Goal: Task Accomplishment & Management: Use online tool/utility

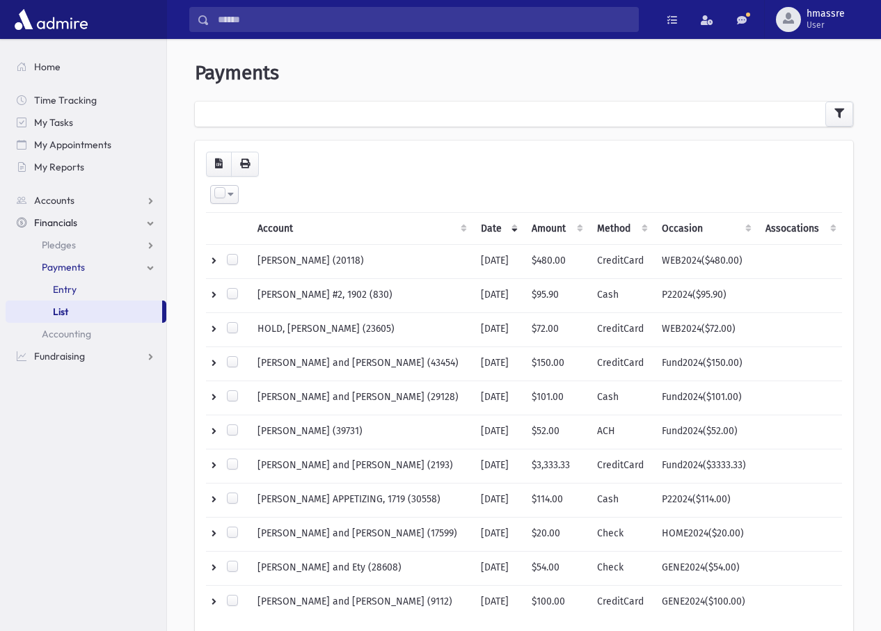
click at [78, 283] on link "Entry" at bounding box center [86, 289] width 161 height 22
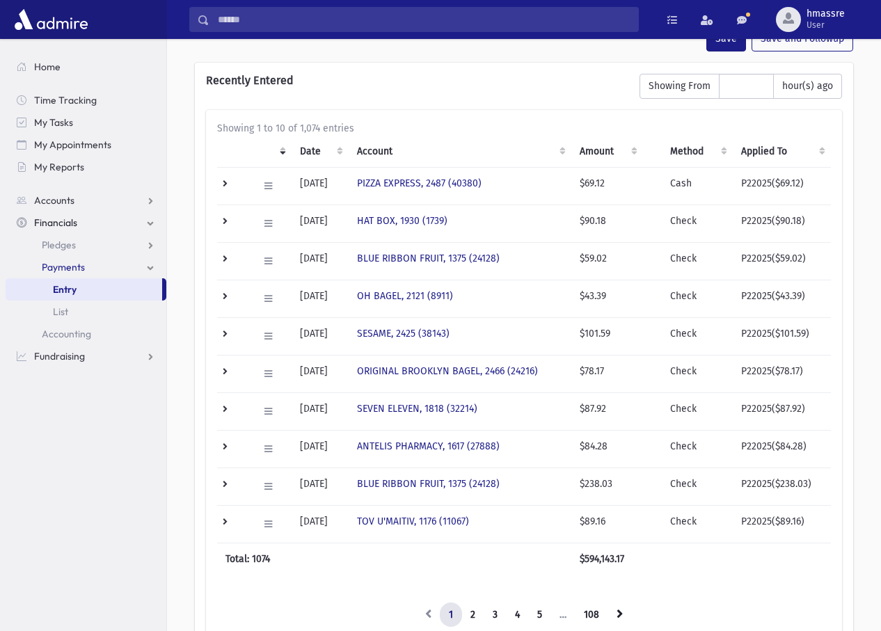
scroll to position [345, 0]
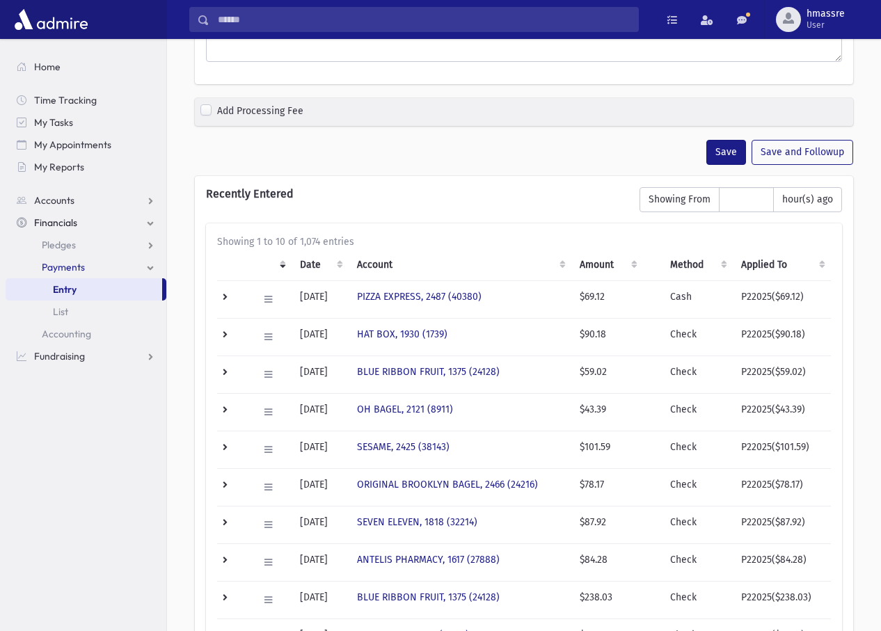
click at [689, 336] on td "Check" at bounding box center [697, 337] width 71 height 38
click at [417, 329] on link "HAT BOX, 1930 (1739)" at bounding box center [402, 335] width 91 height 12
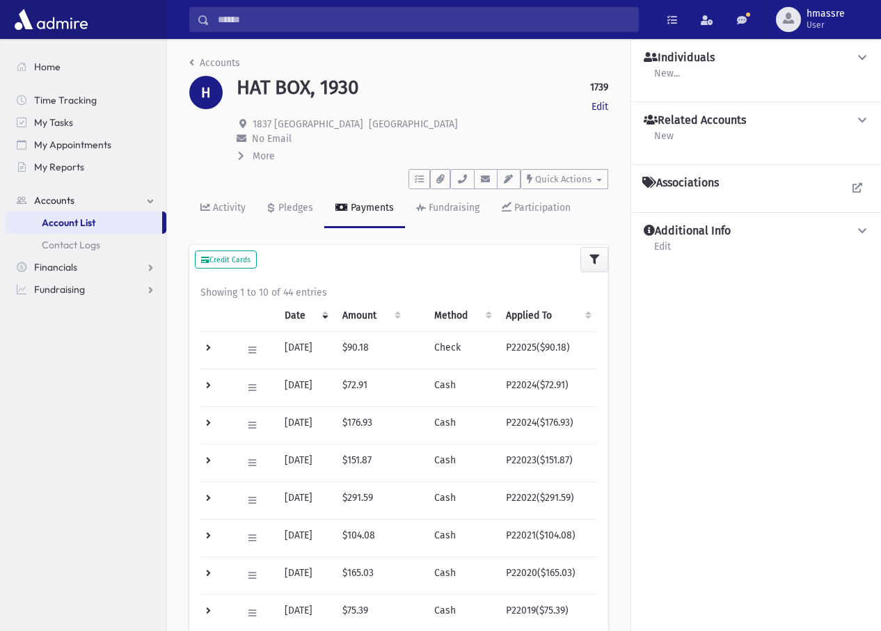
click at [460, 345] on td "Check" at bounding box center [462, 350] width 72 height 38
click at [249, 347] on icon at bounding box center [253, 350] width 8 height 9
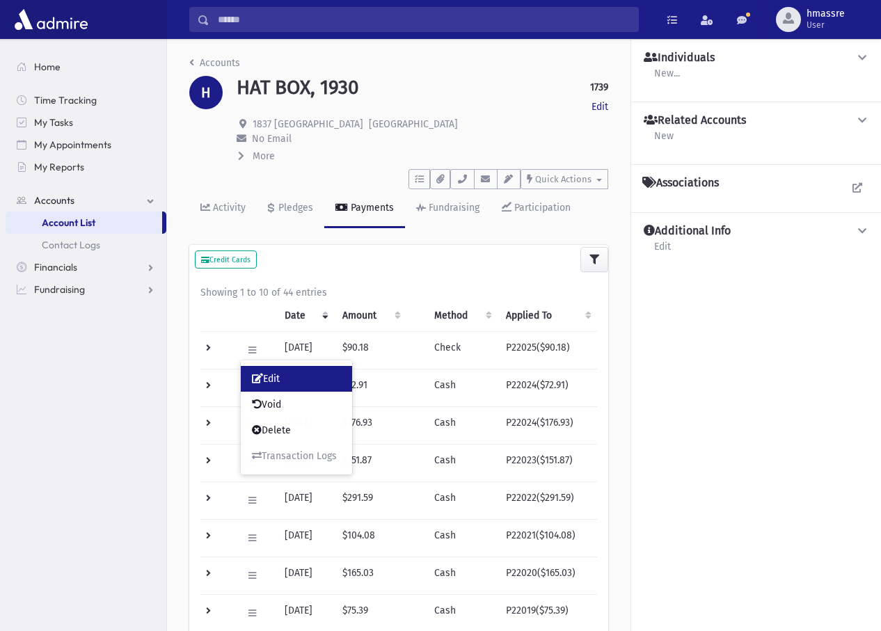
click at [292, 381] on link "Edit" at bounding box center [296, 379] width 111 height 26
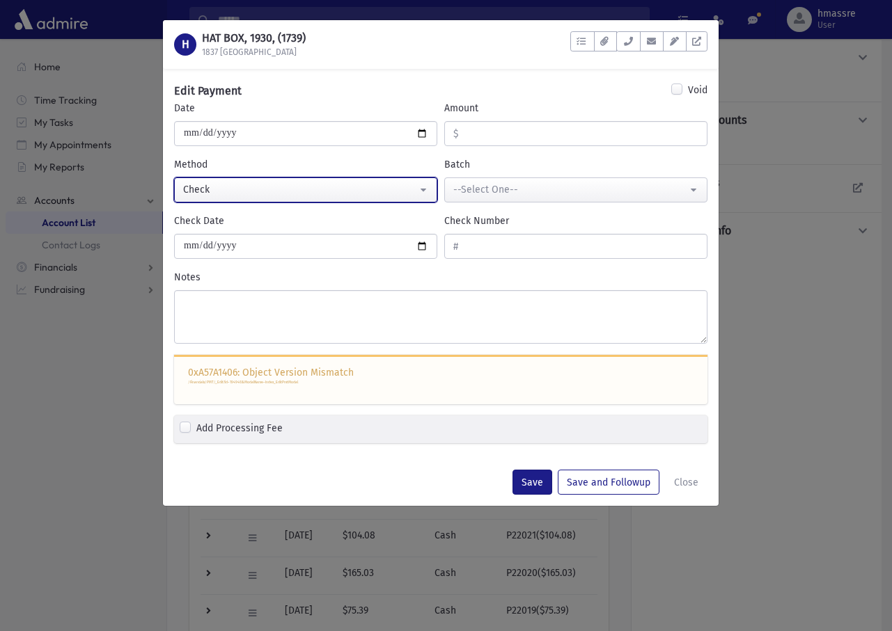
click at [293, 191] on div "Check" at bounding box center [300, 189] width 234 height 15
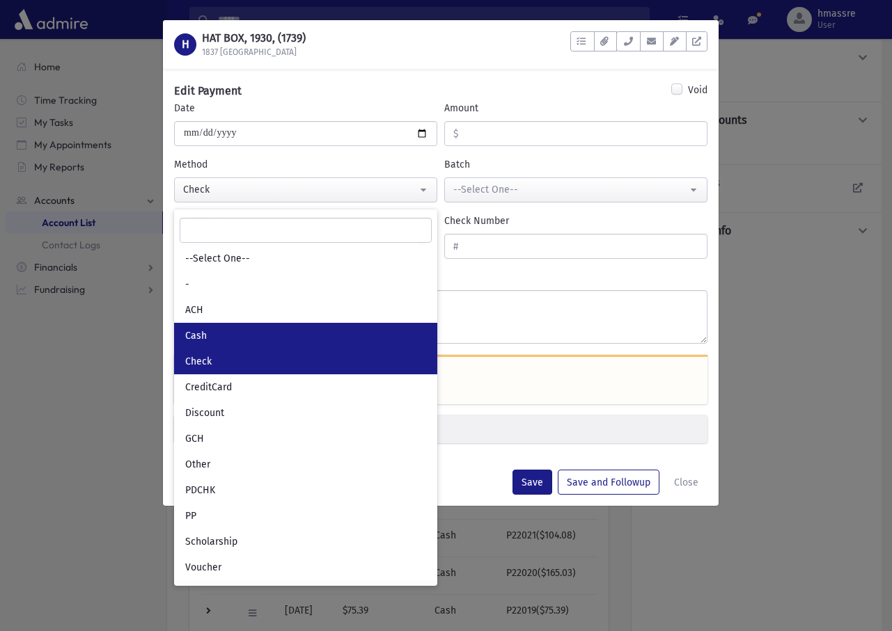
click at [234, 334] on link "Cash" at bounding box center [305, 336] width 263 height 26
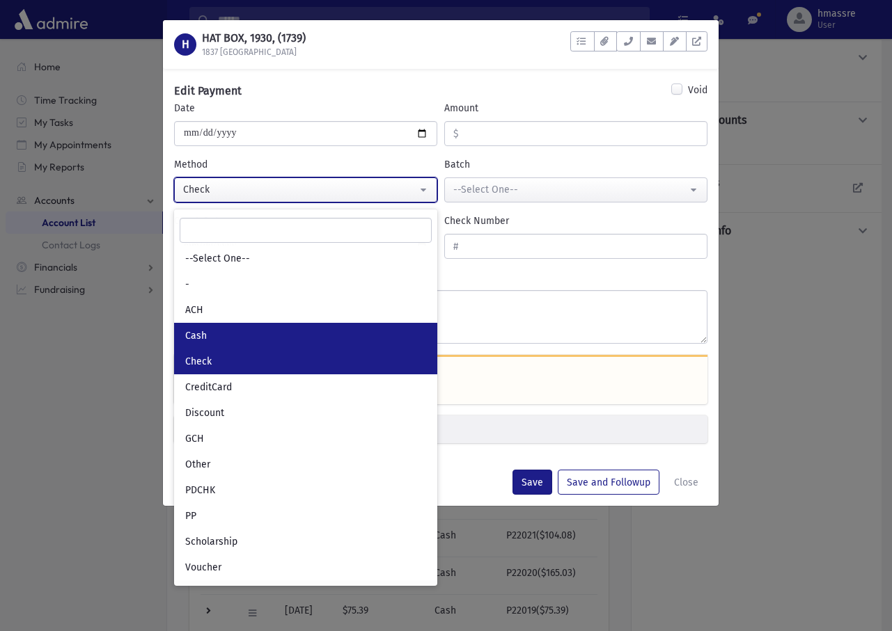
select select "*"
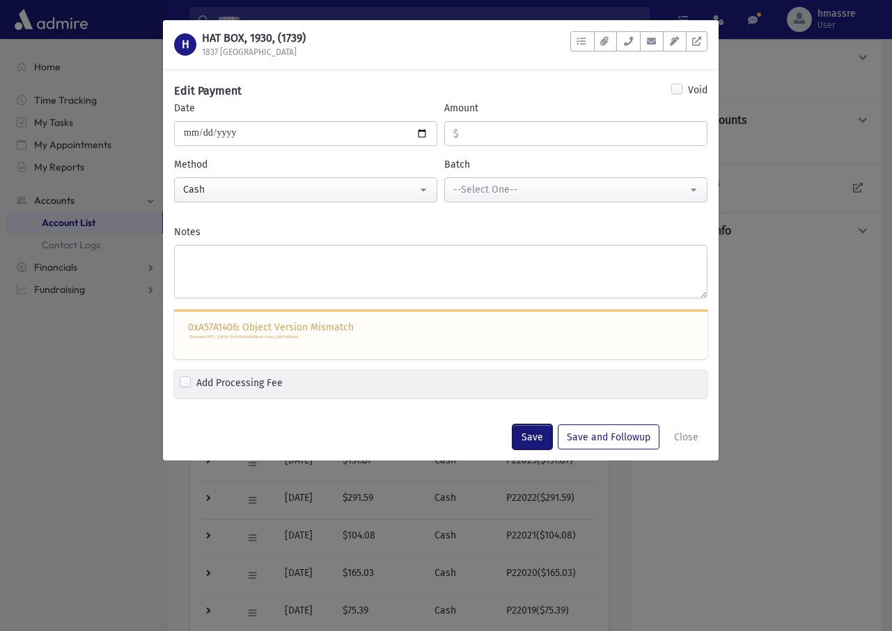
click at [540, 443] on button "Save" at bounding box center [532, 437] width 40 height 25
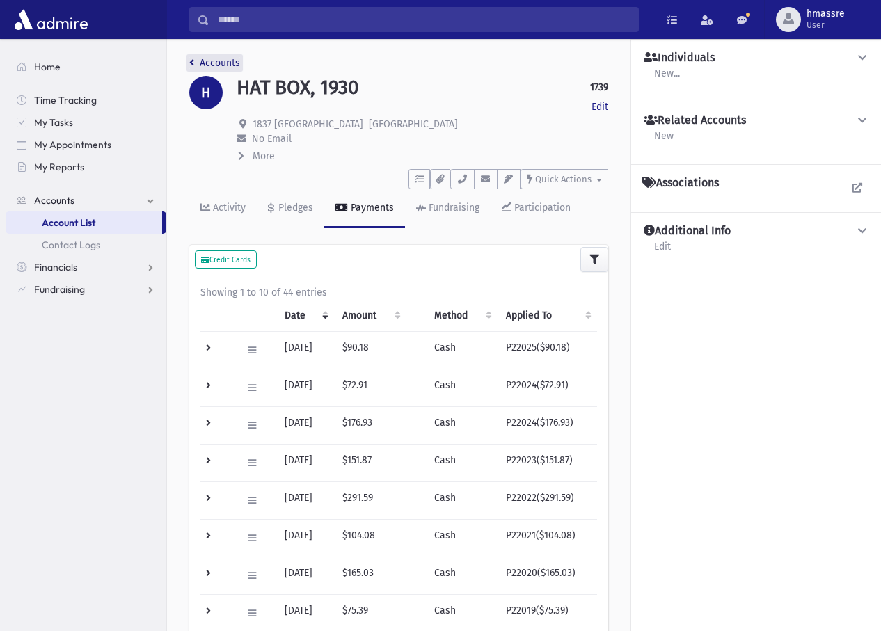
click at [201, 58] on link "Accounts" at bounding box center [214, 63] width 51 height 12
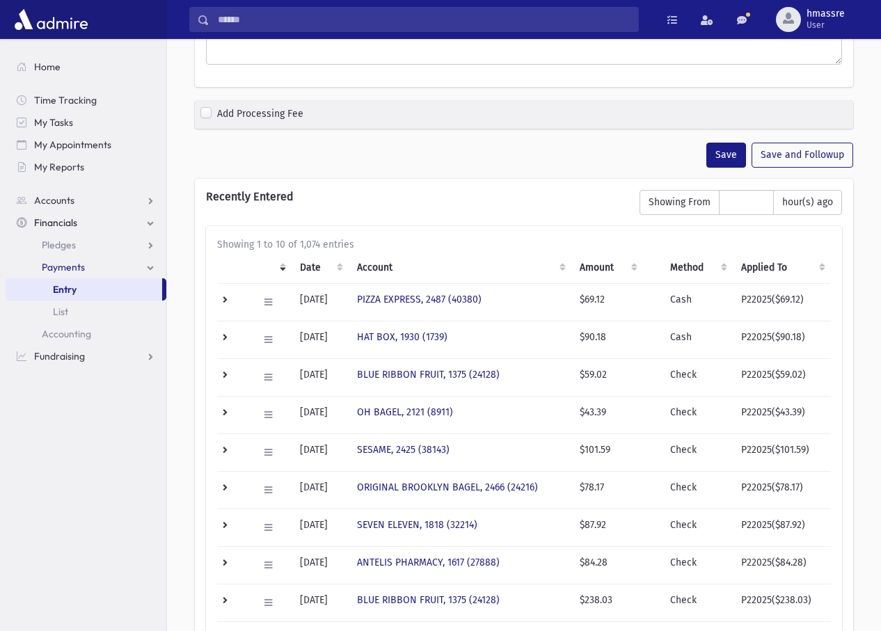
scroll to position [402, 0]
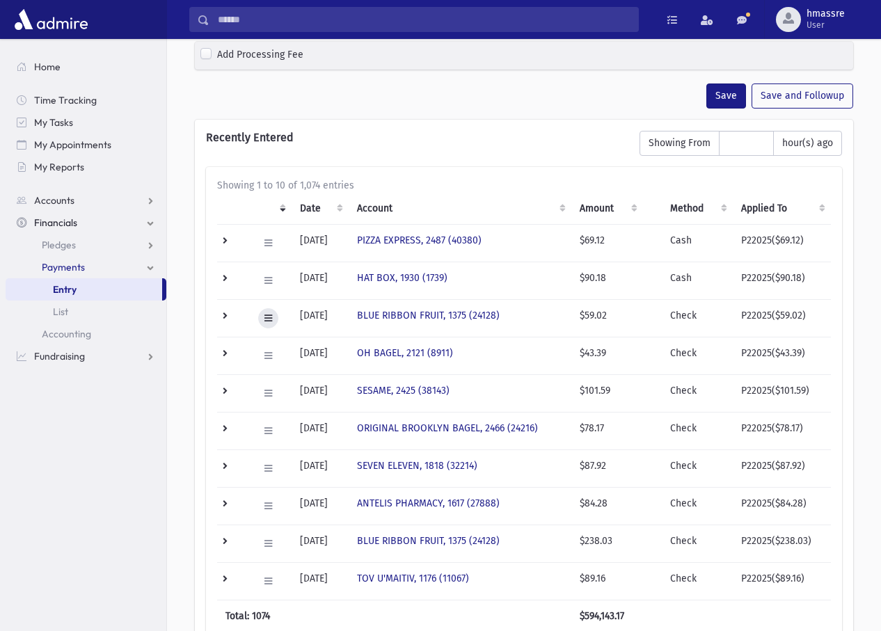
click at [265, 316] on icon at bounding box center [269, 318] width 8 height 9
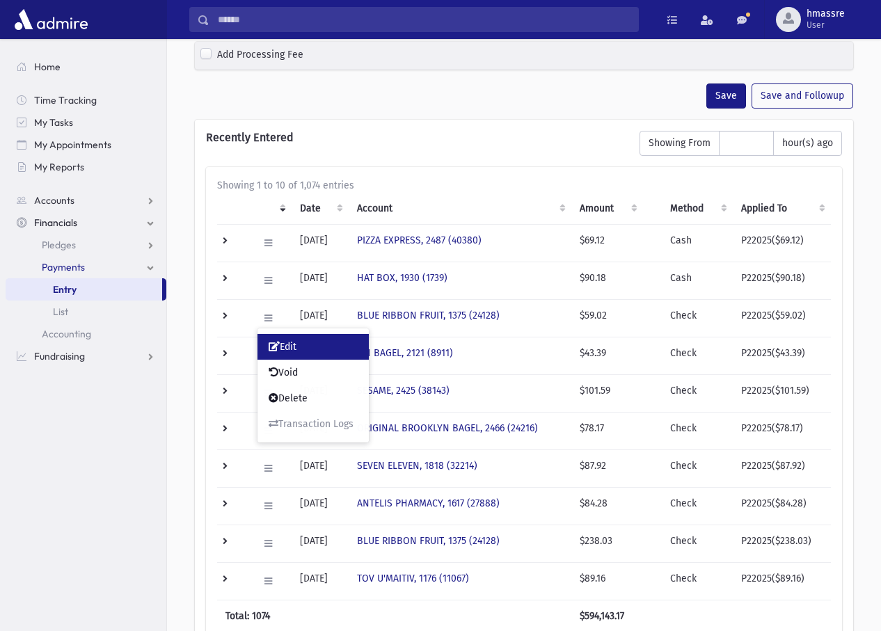
click at [304, 350] on link "Edit" at bounding box center [313, 347] width 111 height 26
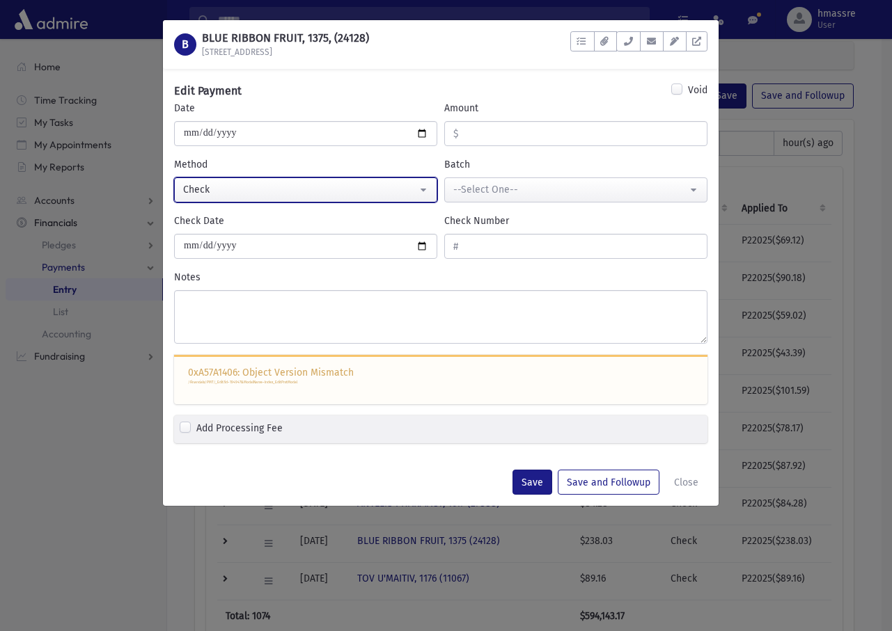
click at [382, 192] on div "Check" at bounding box center [300, 189] width 234 height 15
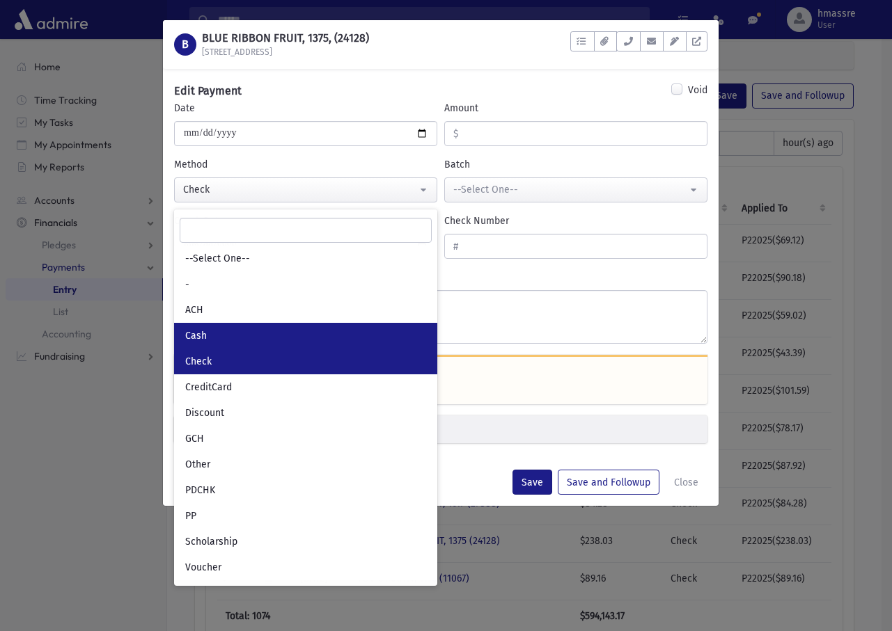
click at [282, 329] on link "Cash" at bounding box center [305, 336] width 263 height 26
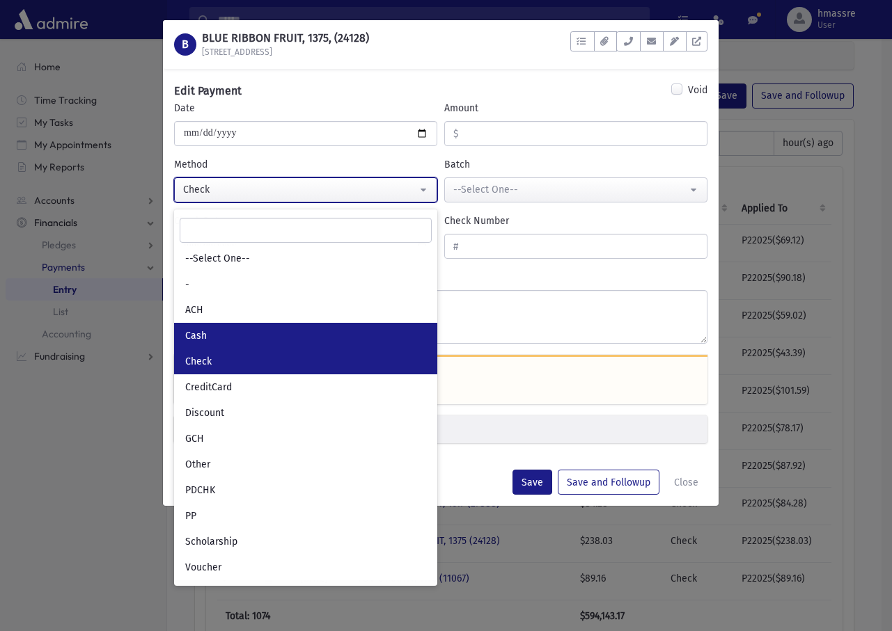
select select "*"
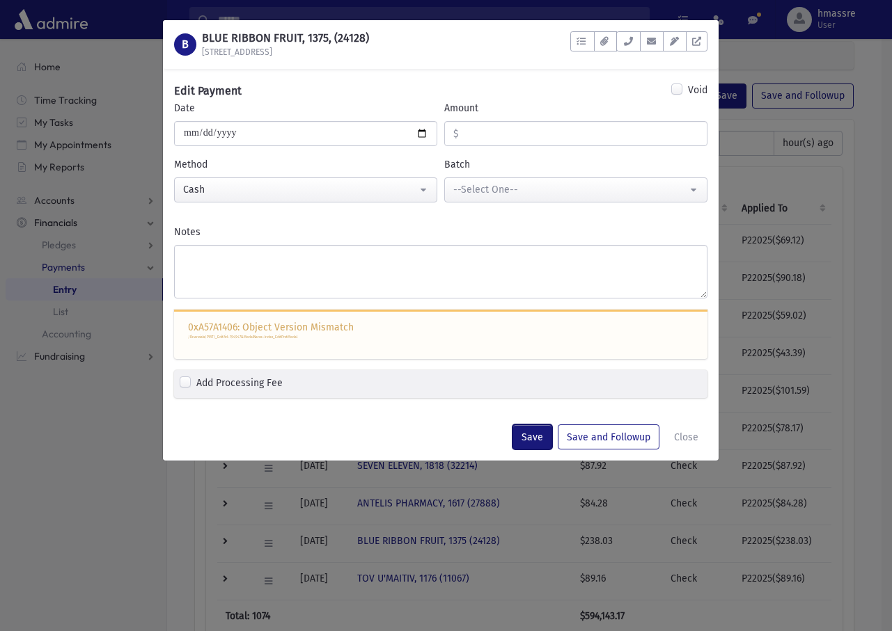
click at [530, 437] on button "Save" at bounding box center [532, 437] width 40 height 25
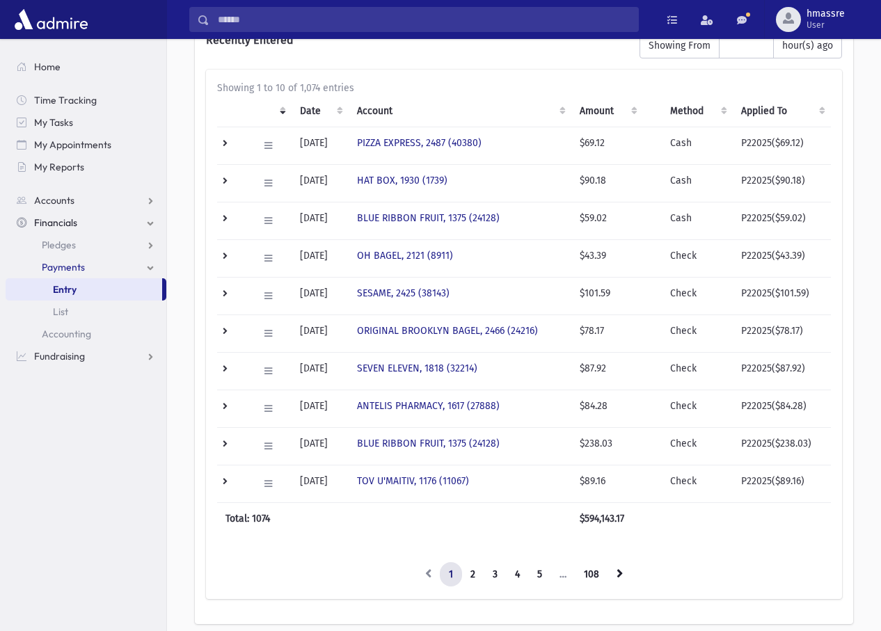
scroll to position [541, 0]
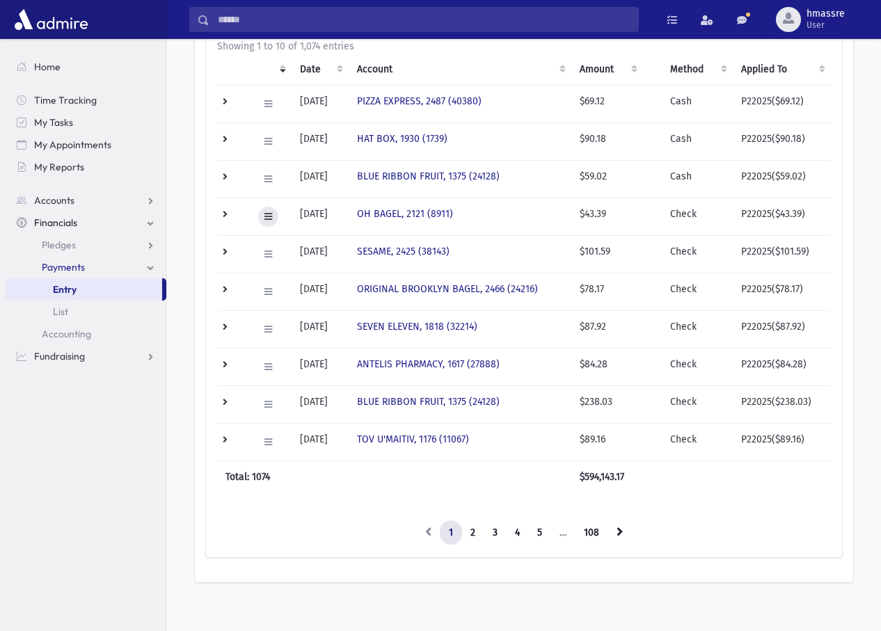
click at [269, 219] on icon at bounding box center [269, 216] width 8 height 9
click at [295, 246] on span "Edit" at bounding box center [283, 245] width 28 height 12
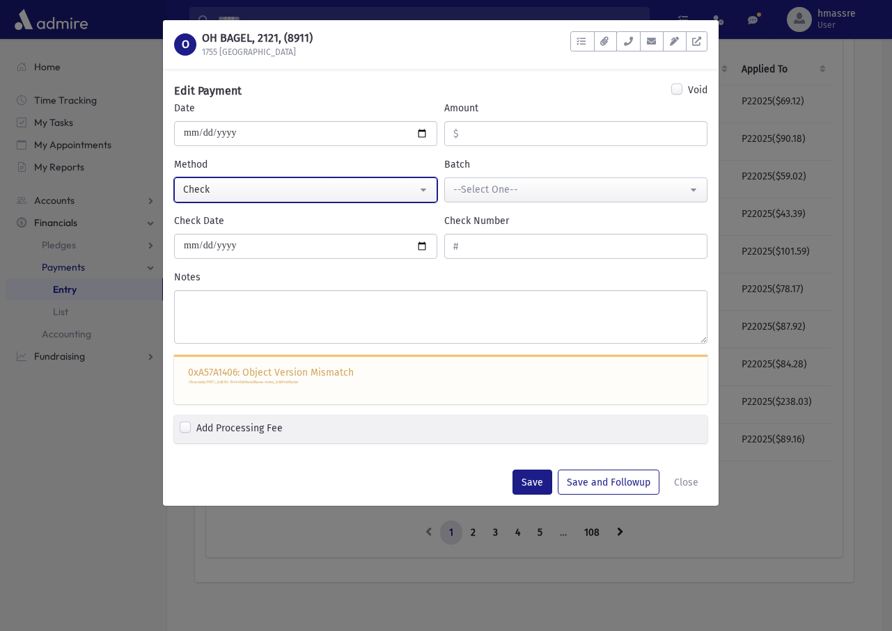
click at [357, 186] on div "Check" at bounding box center [300, 189] width 234 height 15
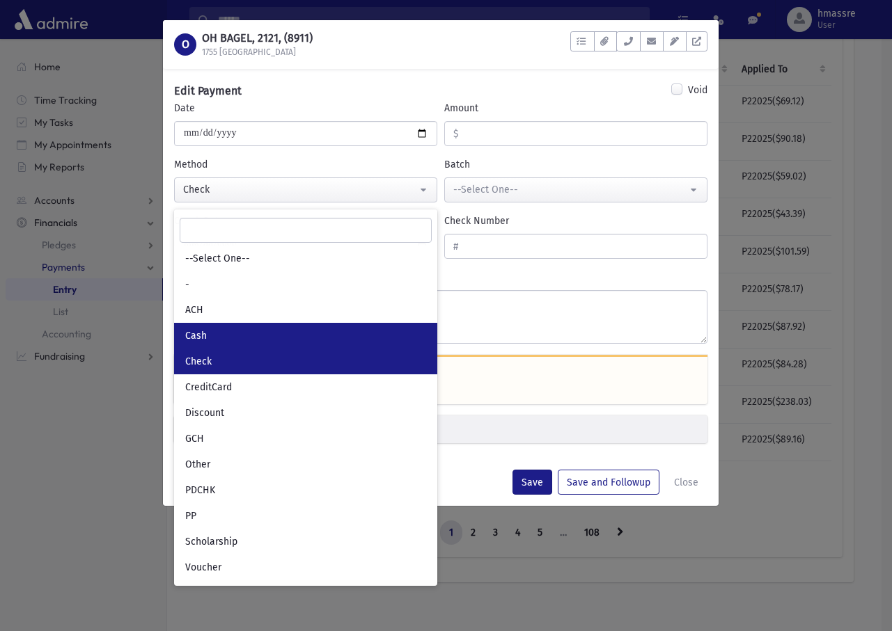
click at [311, 327] on link "Cash" at bounding box center [305, 336] width 263 height 26
select select "*"
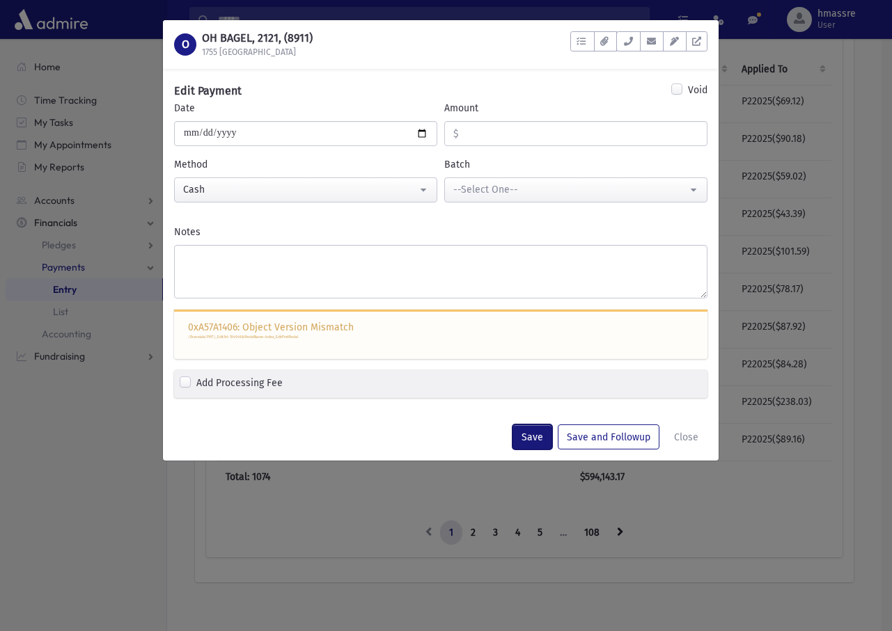
click at [544, 439] on button "Save" at bounding box center [532, 437] width 40 height 25
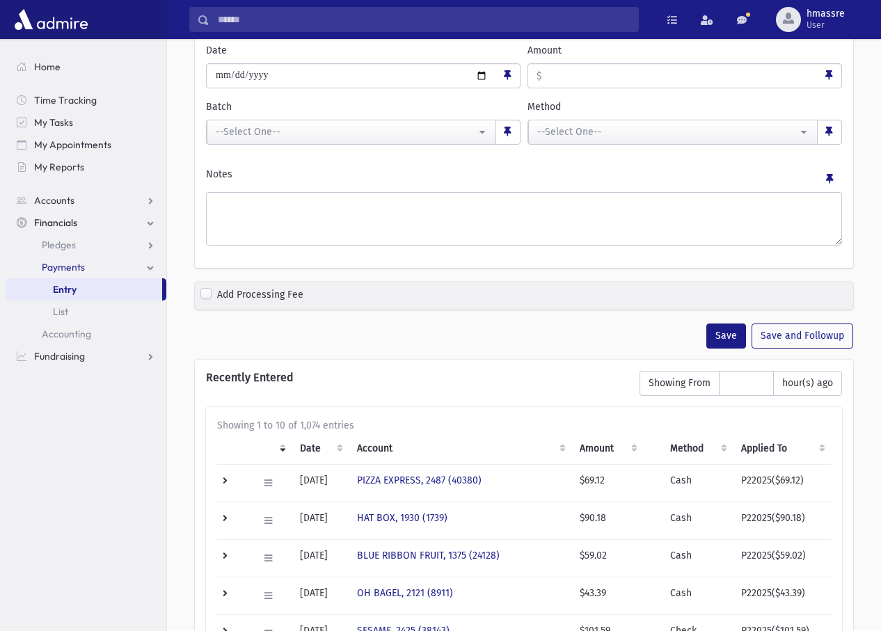
scroll to position [471, 0]
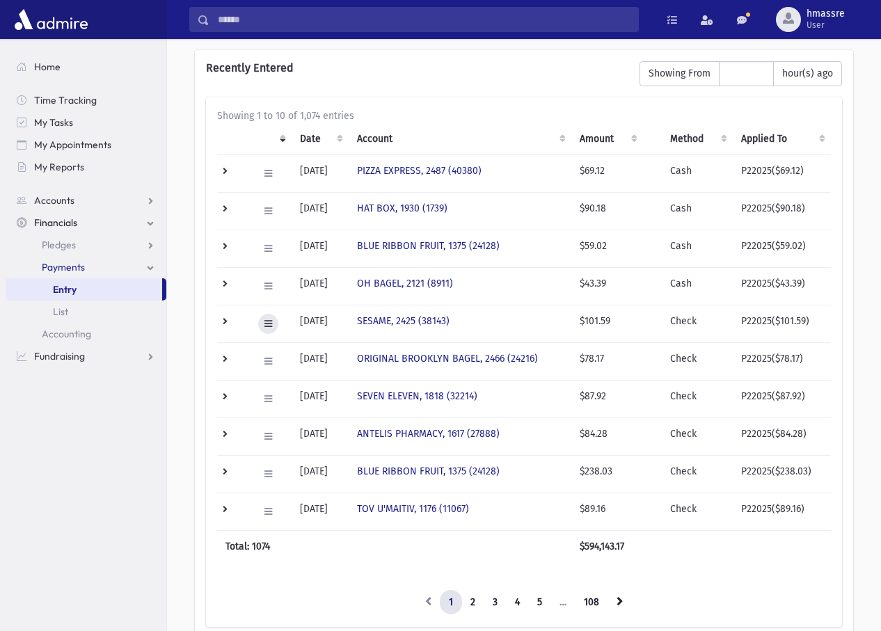
click at [269, 328] on icon at bounding box center [269, 324] width 8 height 9
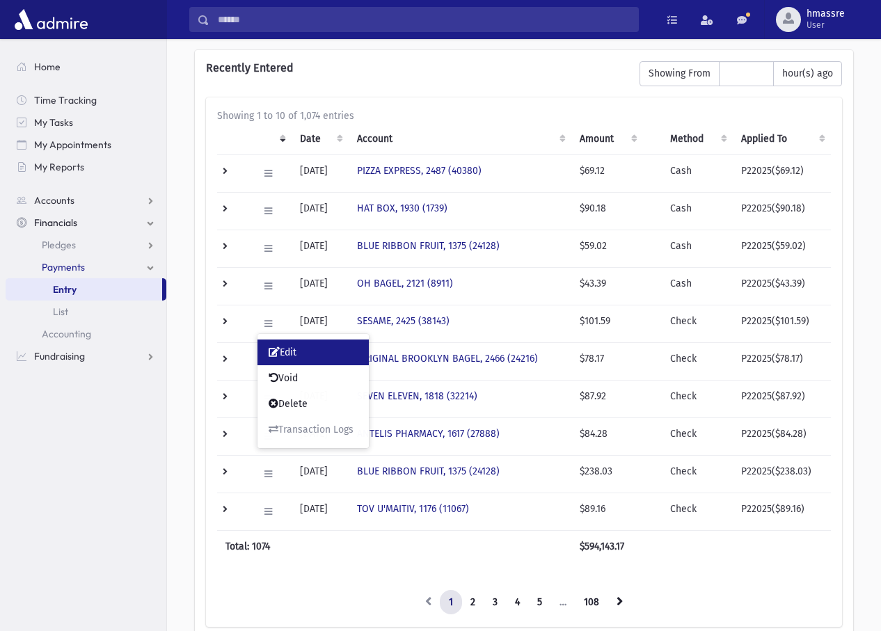
click at [289, 362] on link "Edit" at bounding box center [313, 353] width 111 height 26
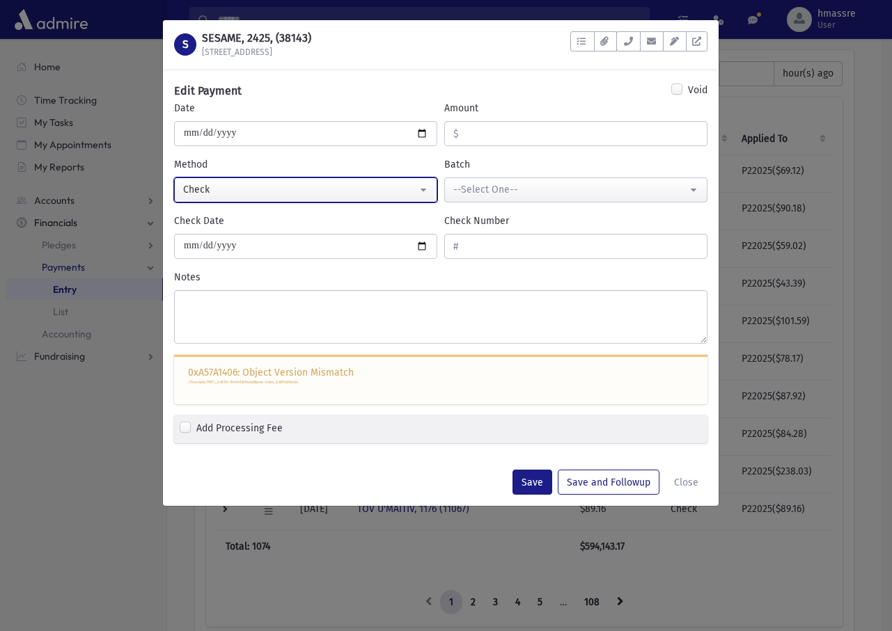
click at [272, 188] on div "Check" at bounding box center [300, 189] width 234 height 15
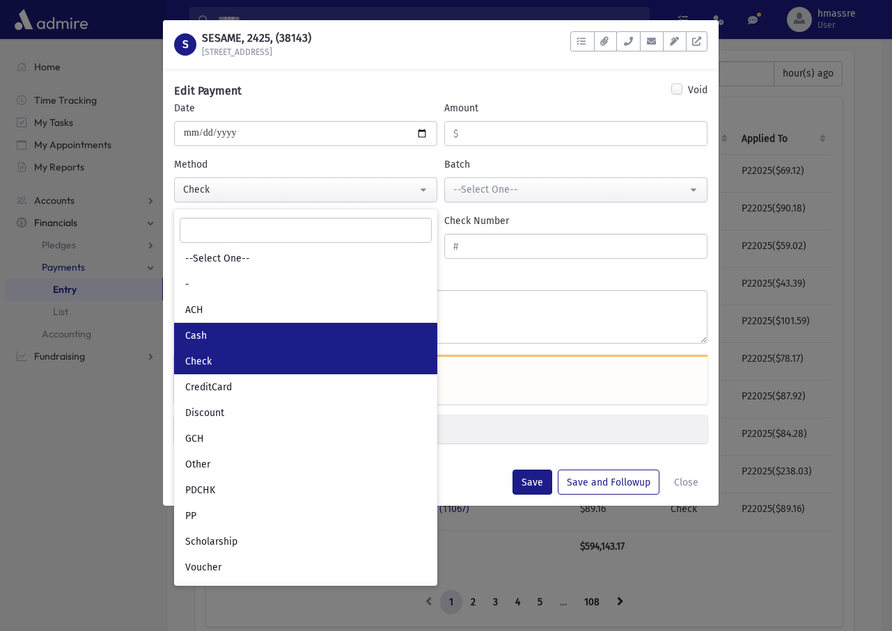
click at [237, 340] on link "Cash" at bounding box center [305, 336] width 263 height 26
select select "*"
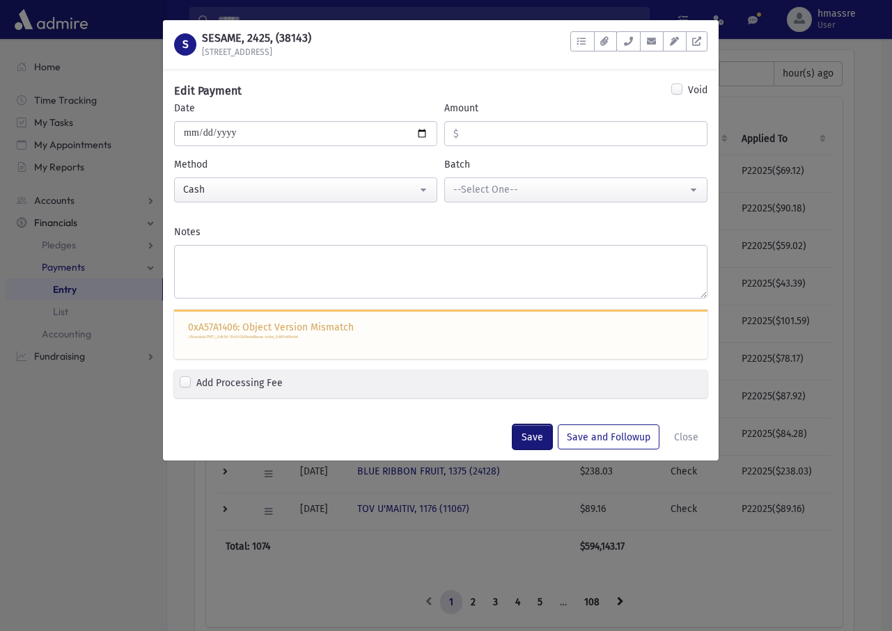
click at [542, 438] on button "Save" at bounding box center [532, 437] width 40 height 25
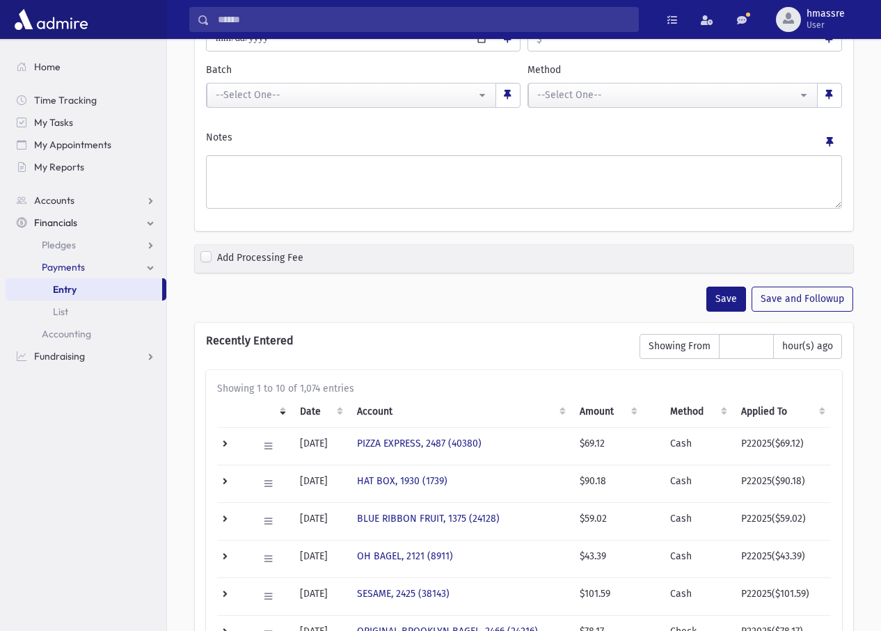
scroll to position [524, 0]
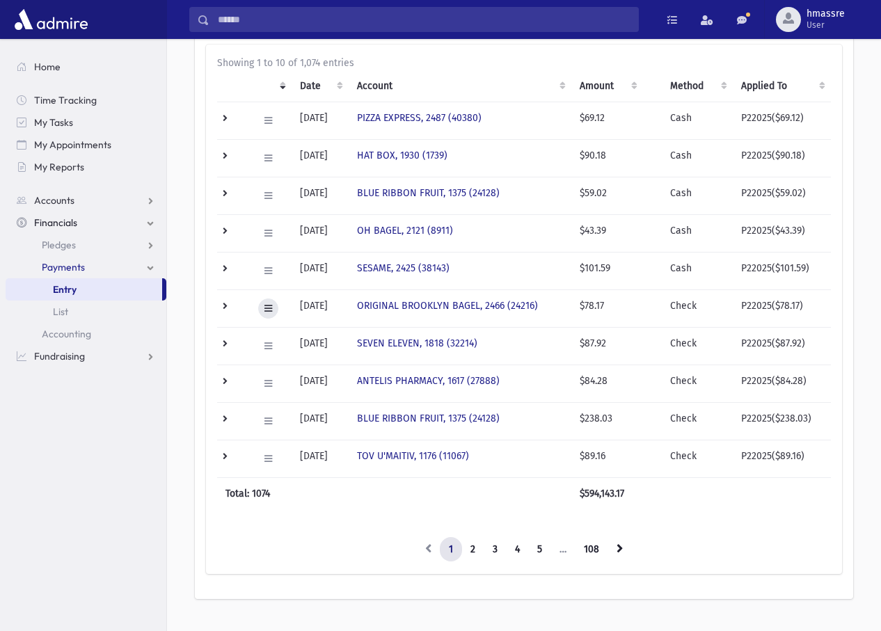
click at [265, 306] on icon at bounding box center [269, 308] width 8 height 9
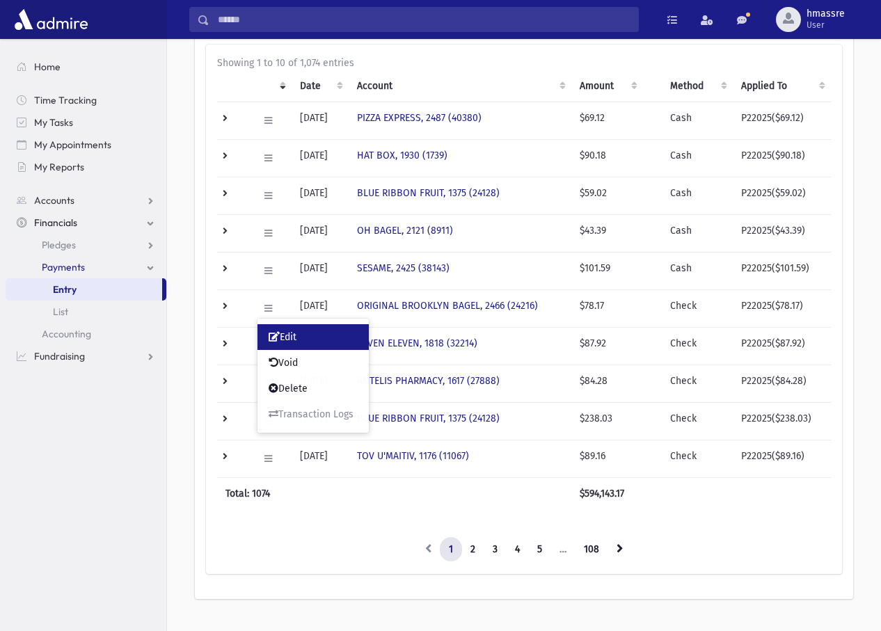
click at [301, 335] on link "Edit" at bounding box center [313, 337] width 111 height 26
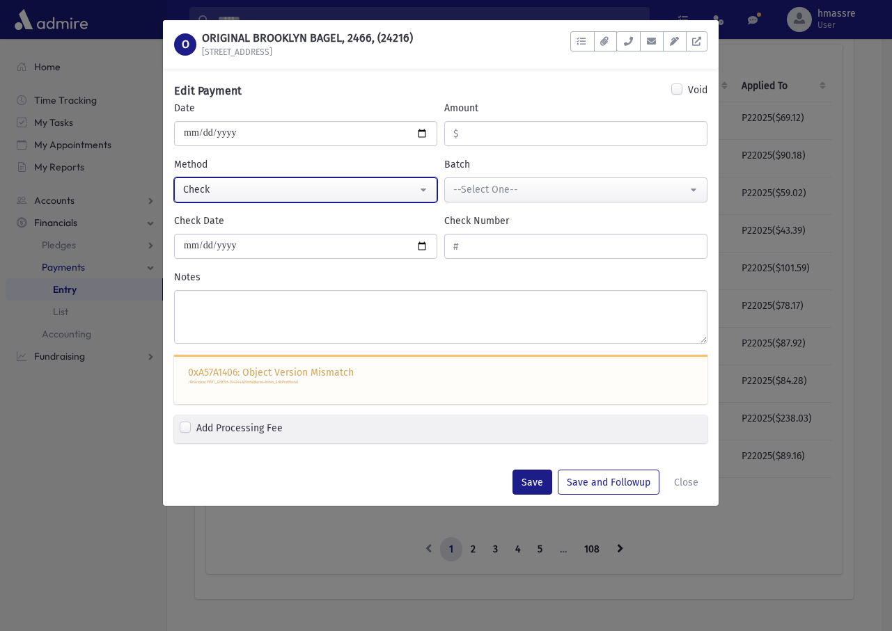
click at [253, 178] on button "Check" at bounding box center [305, 190] width 263 height 25
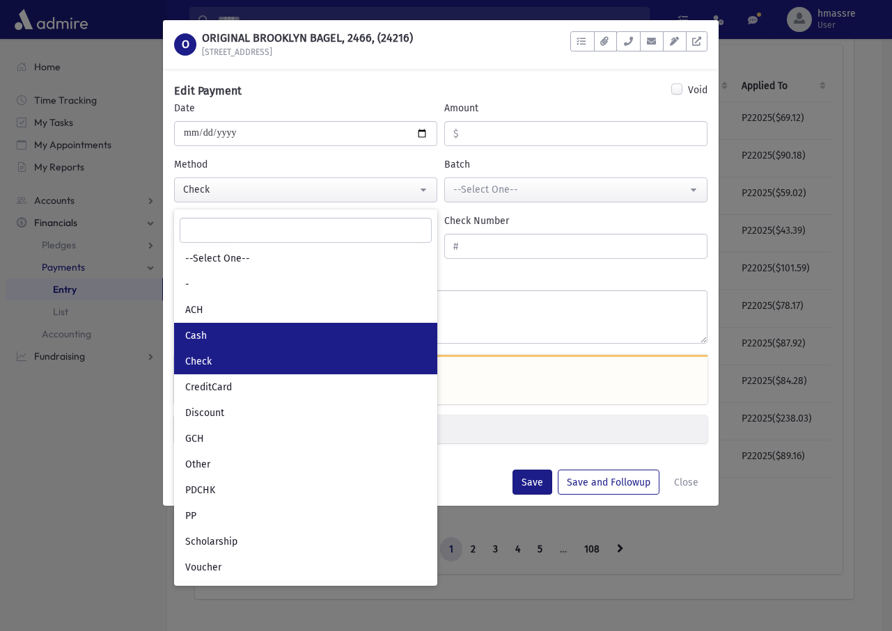
click at [222, 333] on link "Cash" at bounding box center [305, 336] width 263 height 26
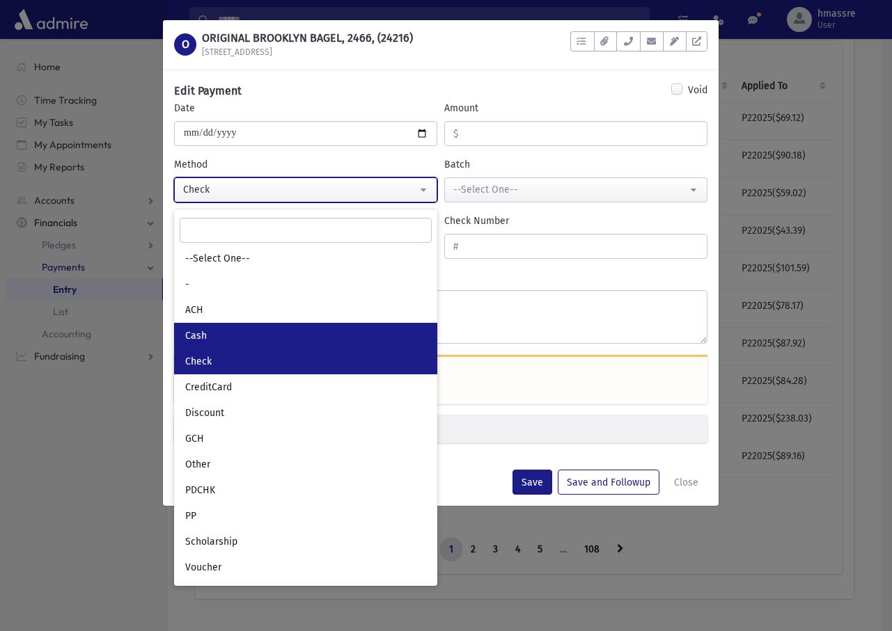
select select "*"
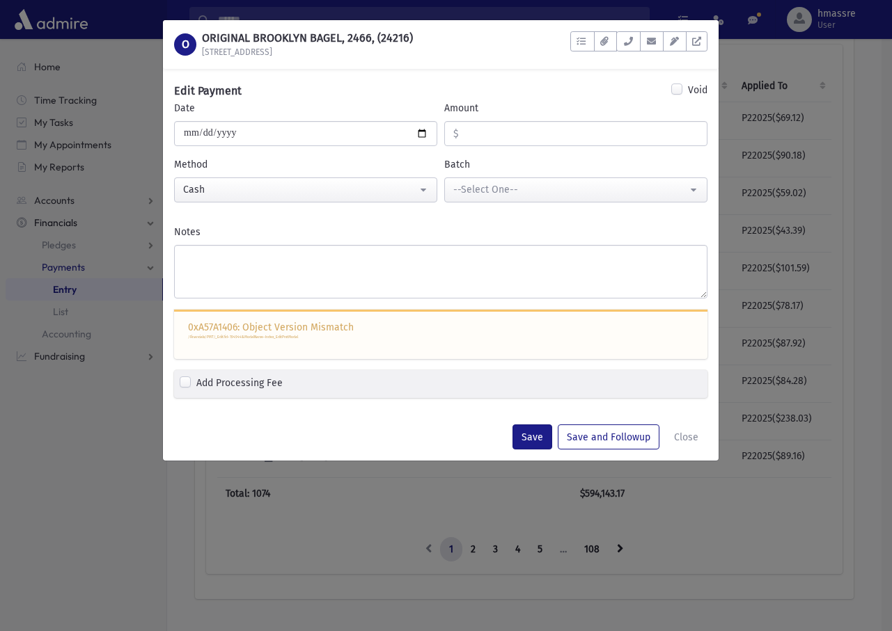
click at [542, 421] on div "Bill Now Save Save and Followup Close" at bounding box center [441, 437] width 556 height 47
click at [541, 433] on button "Save" at bounding box center [532, 437] width 40 height 25
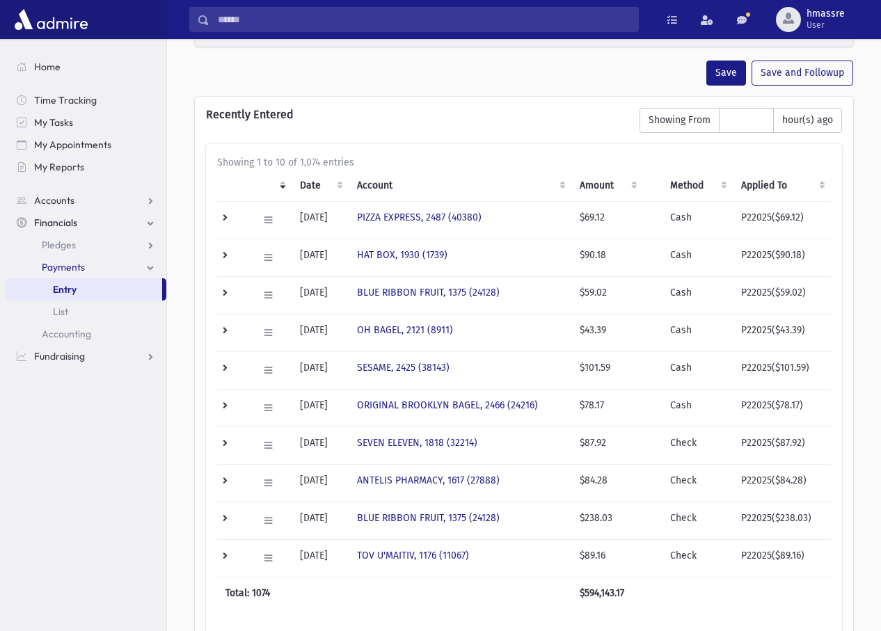
scroll to position [554, 0]
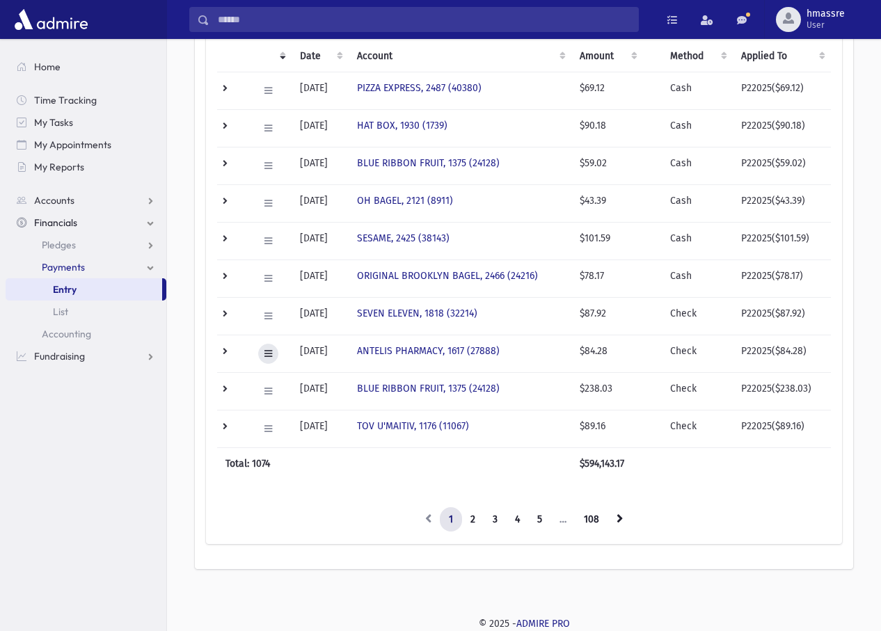
click at [271, 351] on icon at bounding box center [269, 354] width 8 height 9
click at [287, 389] on link "Edit" at bounding box center [313, 383] width 111 height 26
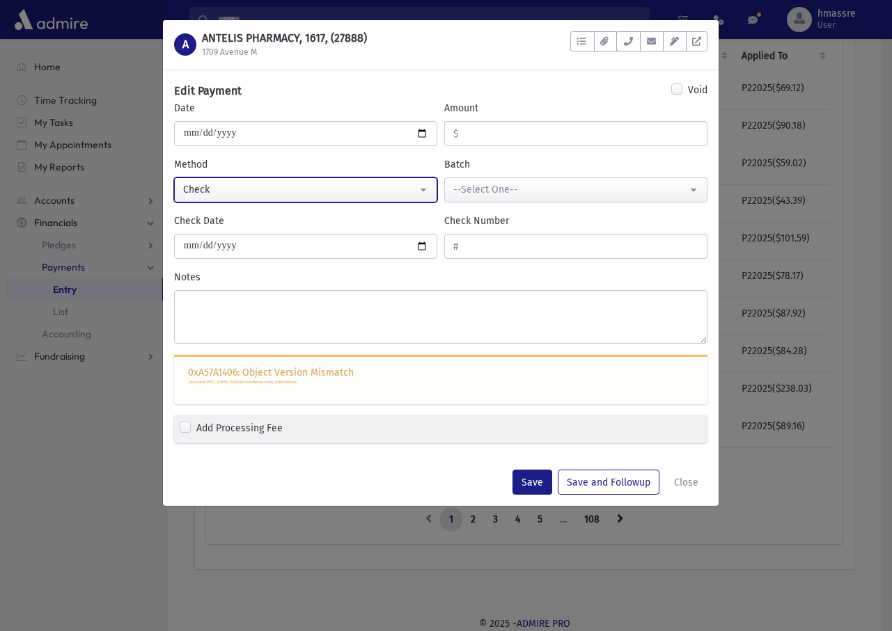
click at [217, 195] on div "Check" at bounding box center [300, 189] width 234 height 15
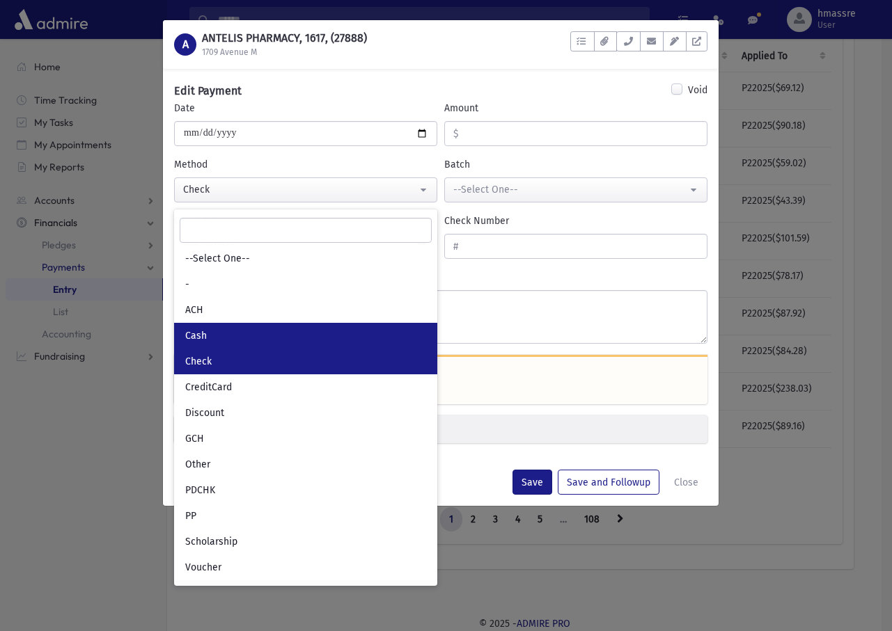
click at [214, 331] on link "Cash" at bounding box center [305, 336] width 263 height 26
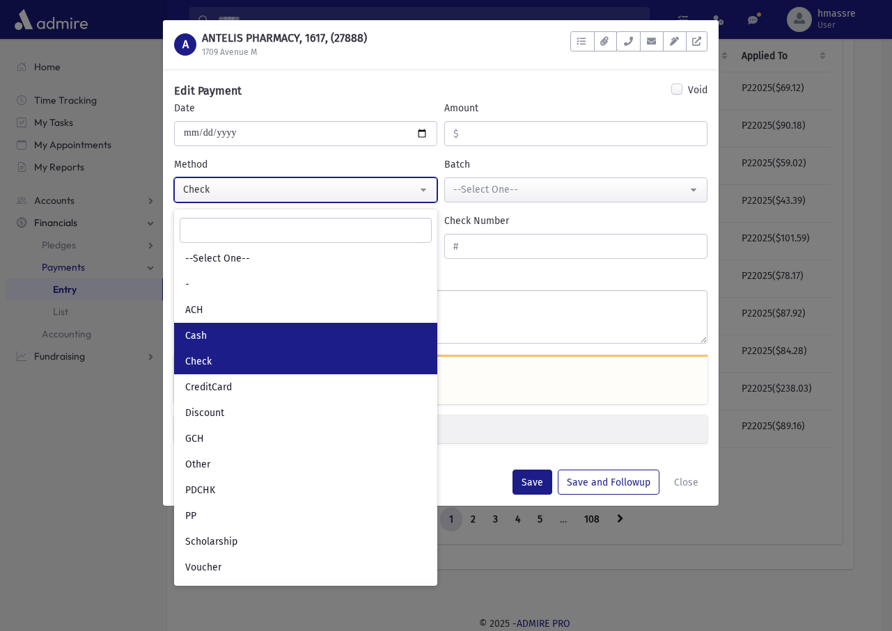
select select "*"
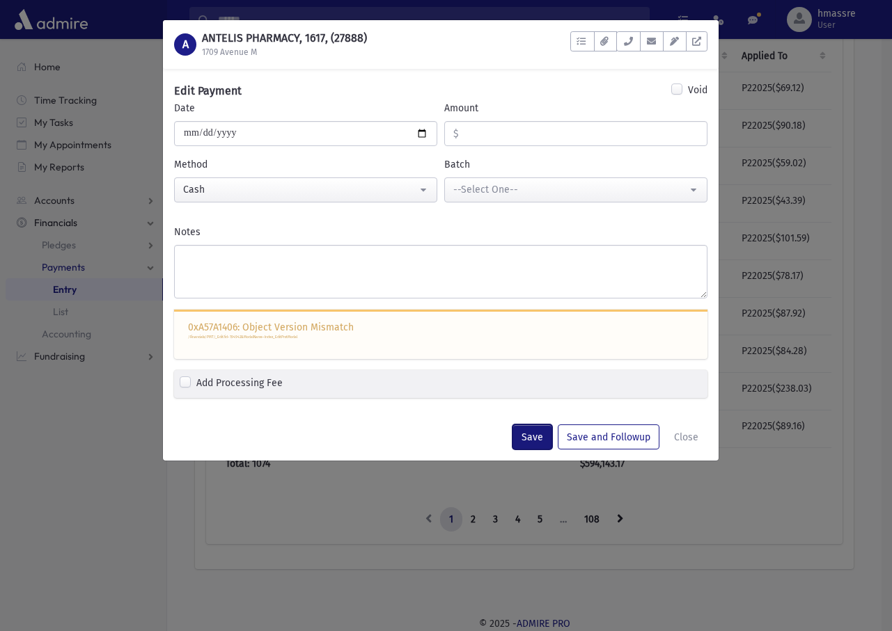
click at [539, 437] on button "Save" at bounding box center [532, 437] width 40 height 25
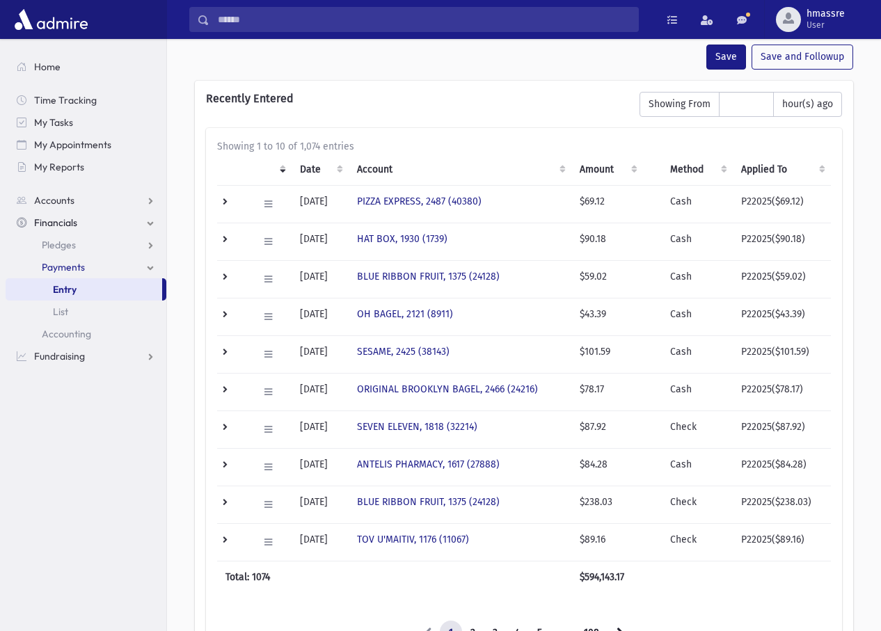
scroll to position [554, 0]
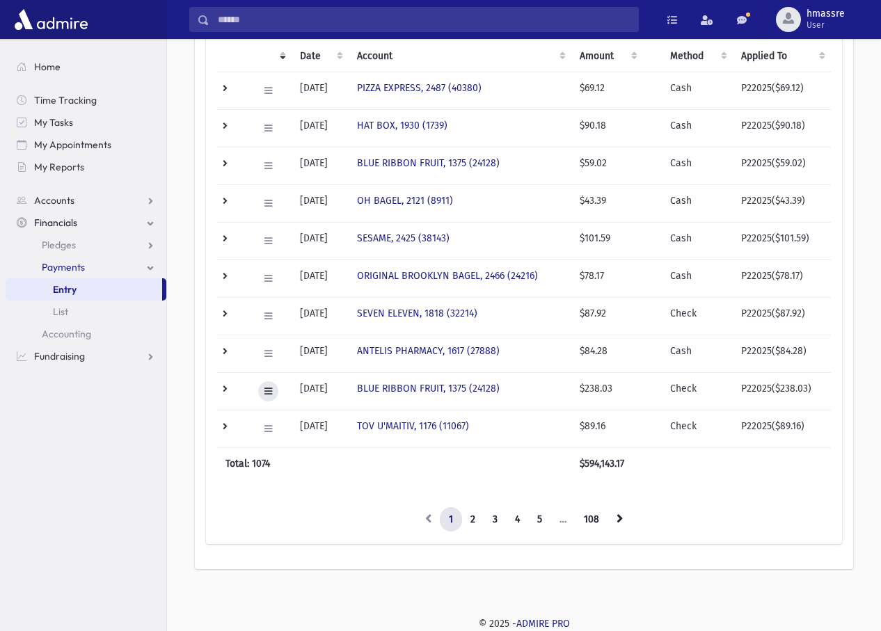
click at [267, 391] on icon at bounding box center [269, 391] width 8 height 9
click at [297, 422] on span "Edit" at bounding box center [283, 420] width 28 height 12
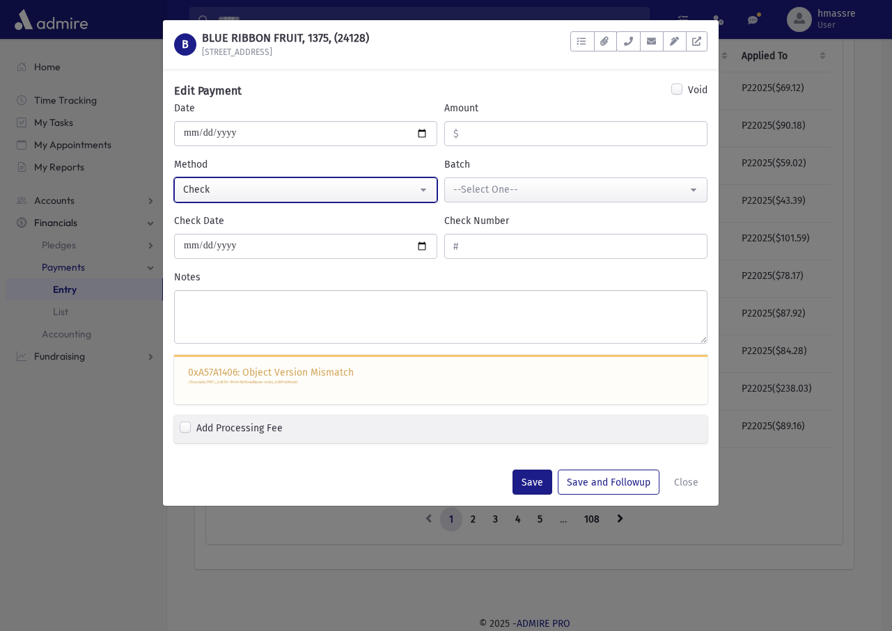
click at [258, 188] on div "Check" at bounding box center [300, 189] width 234 height 15
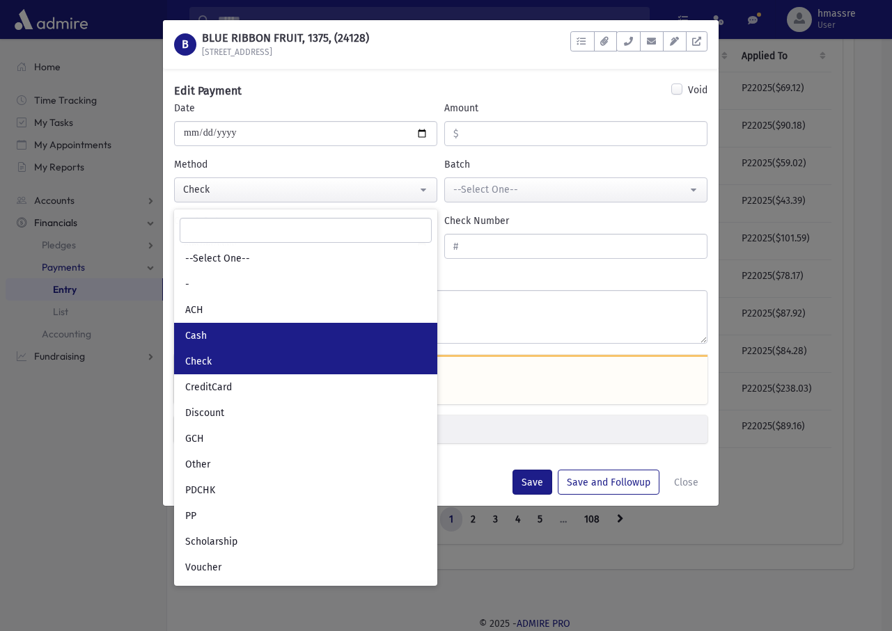
click at [253, 336] on link "Cash" at bounding box center [305, 336] width 263 height 26
select select "*"
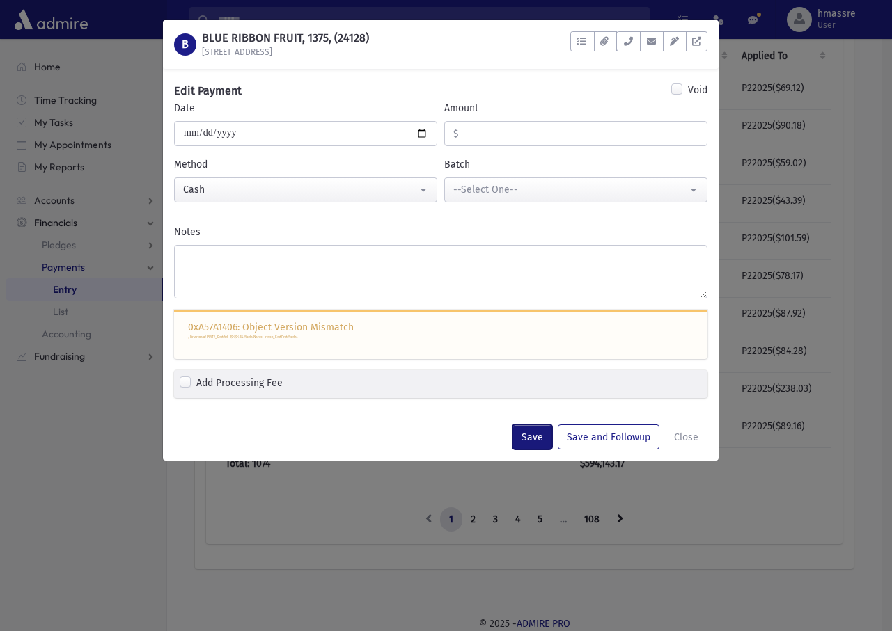
click at [527, 435] on button "Save" at bounding box center [532, 437] width 40 height 25
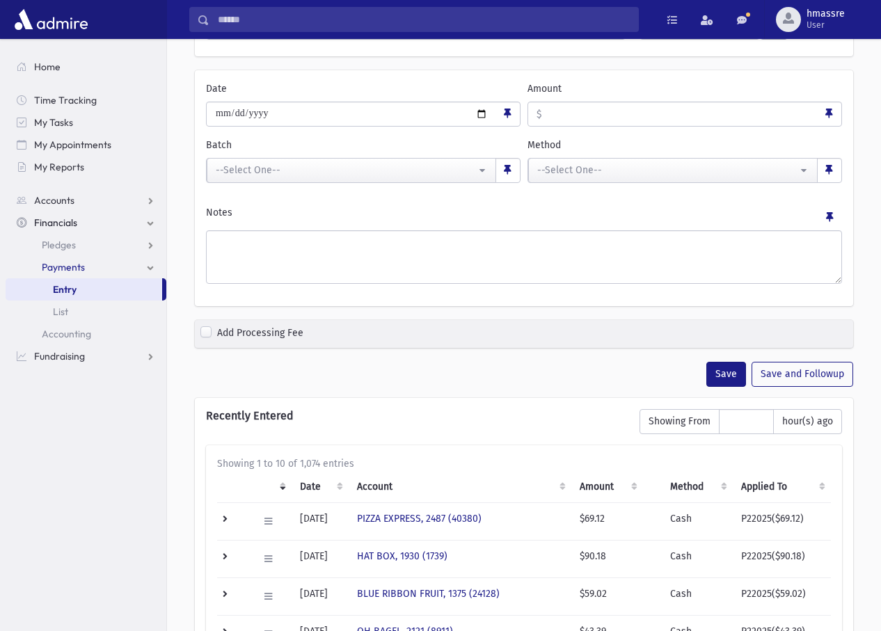
scroll to position [554, 0]
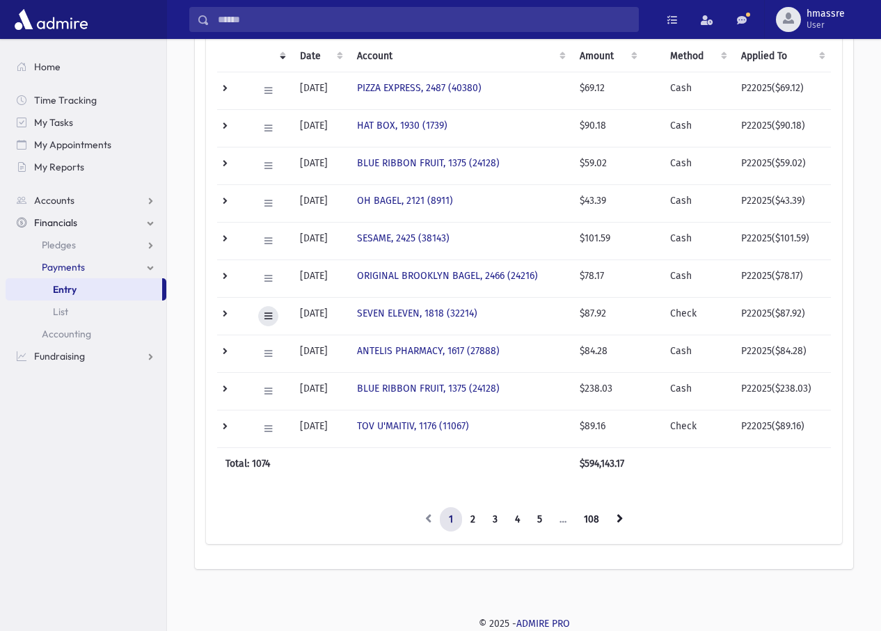
click at [269, 316] on icon at bounding box center [269, 316] width 8 height 9
click at [291, 346] on span "Edit" at bounding box center [283, 345] width 28 height 12
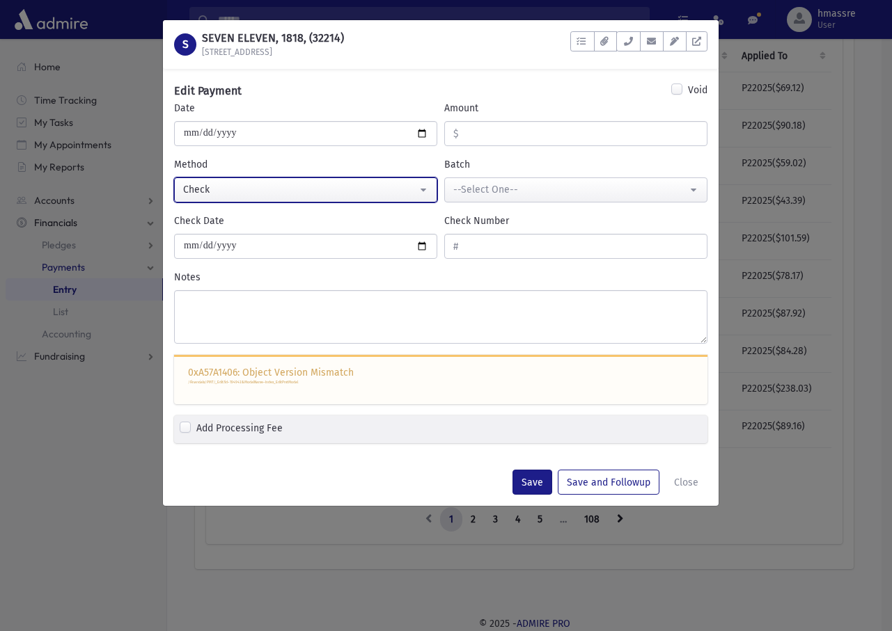
click at [247, 191] on div "Check" at bounding box center [300, 189] width 234 height 15
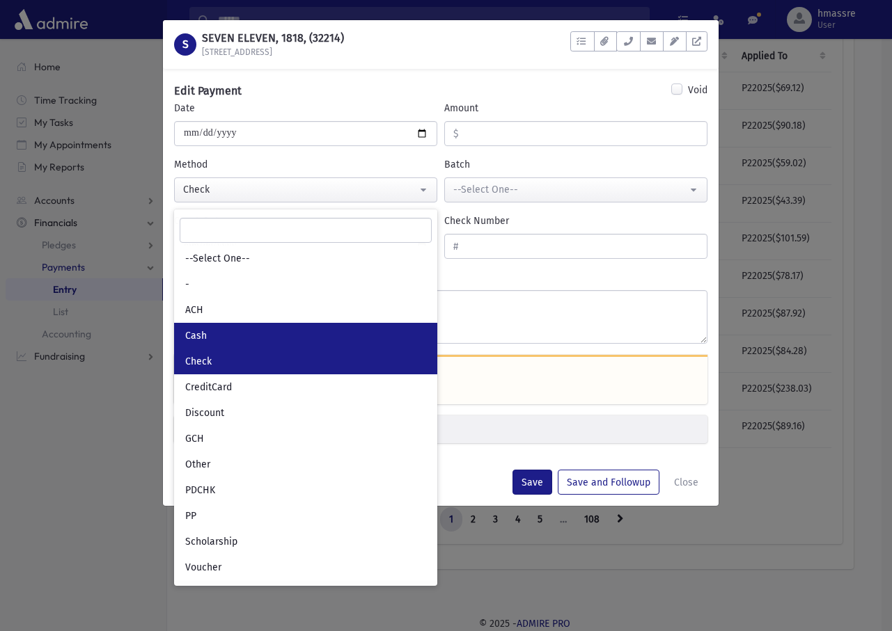
click at [237, 339] on link "Cash" at bounding box center [305, 336] width 263 height 26
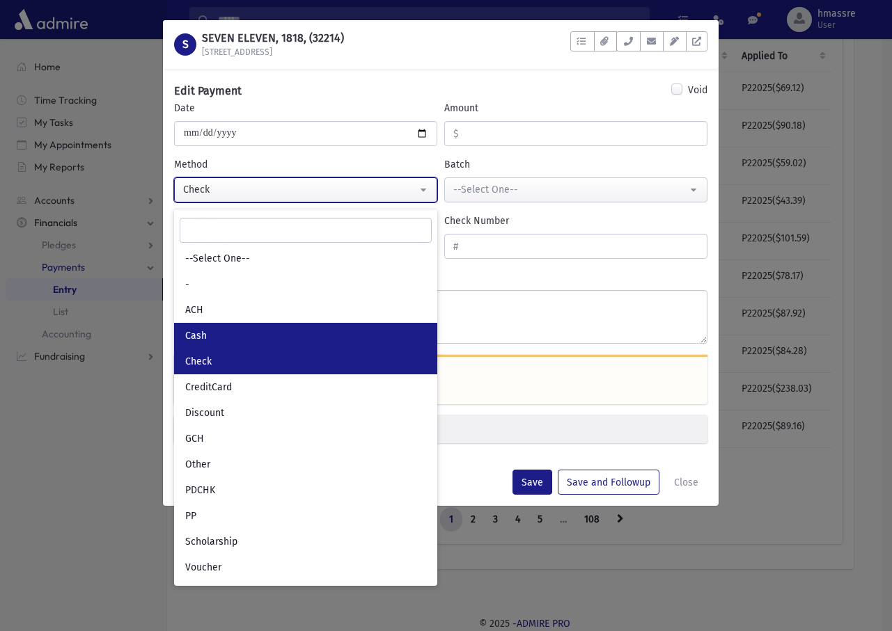
select select "*"
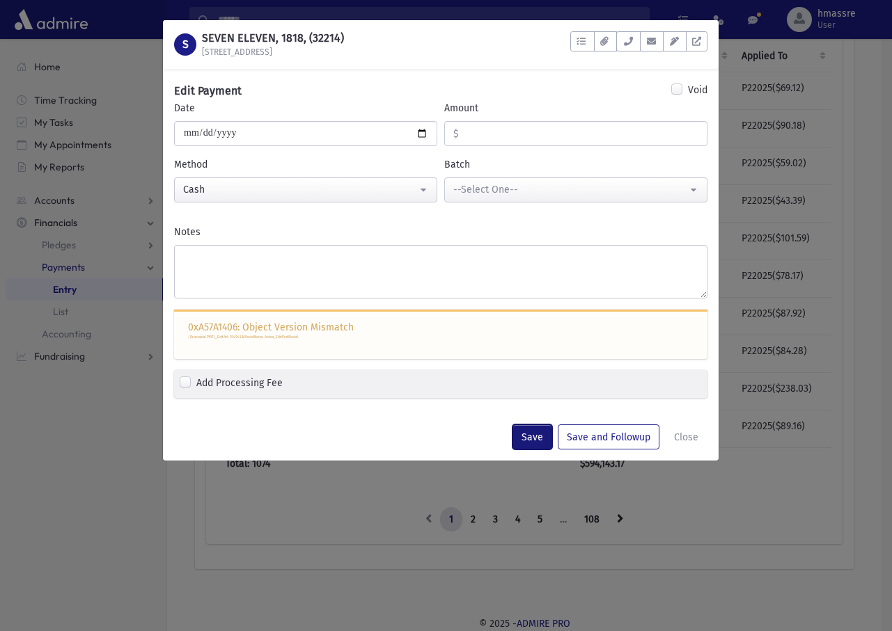
click at [545, 444] on button "Save" at bounding box center [532, 437] width 40 height 25
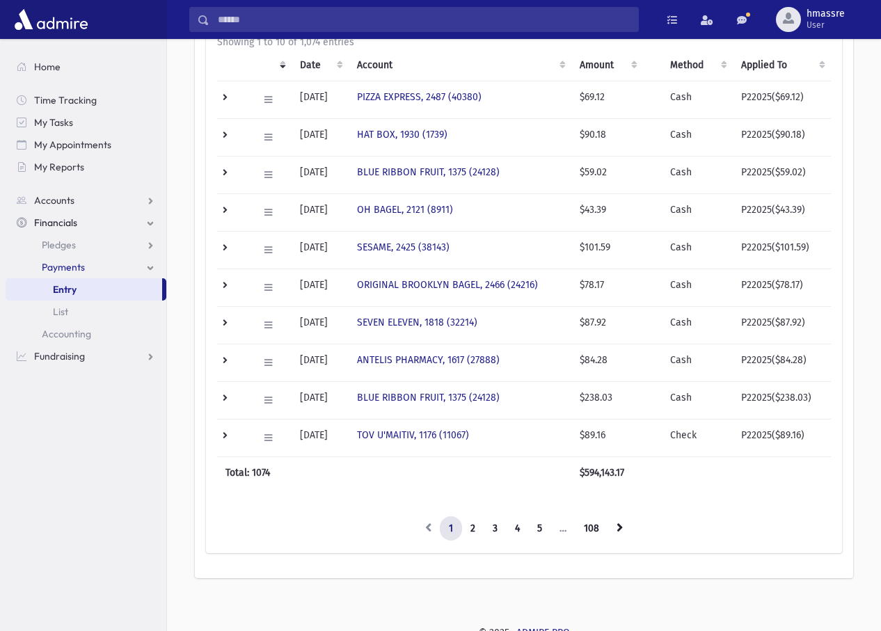
scroll to position [554, 0]
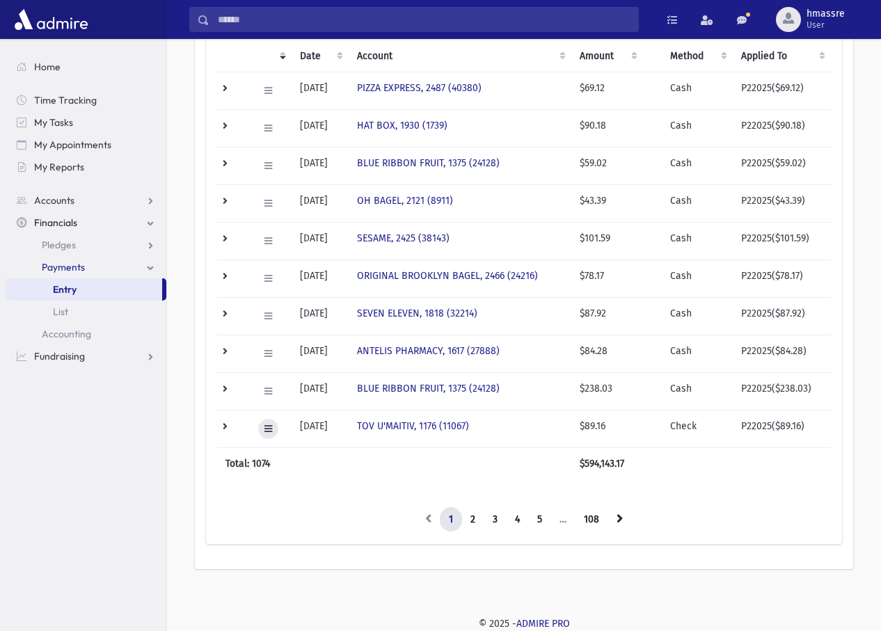
click at [270, 425] on icon at bounding box center [269, 429] width 8 height 9
click at [287, 457] on span "Edit" at bounding box center [283, 458] width 28 height 12
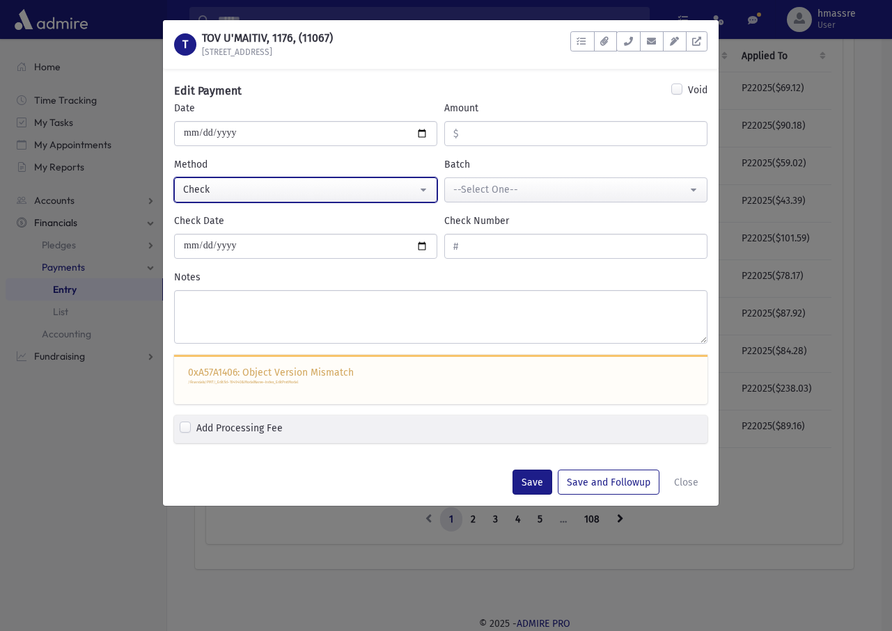
click at [267, 190] on div "Check" at bounding box center [300, 189] width 234 height 15
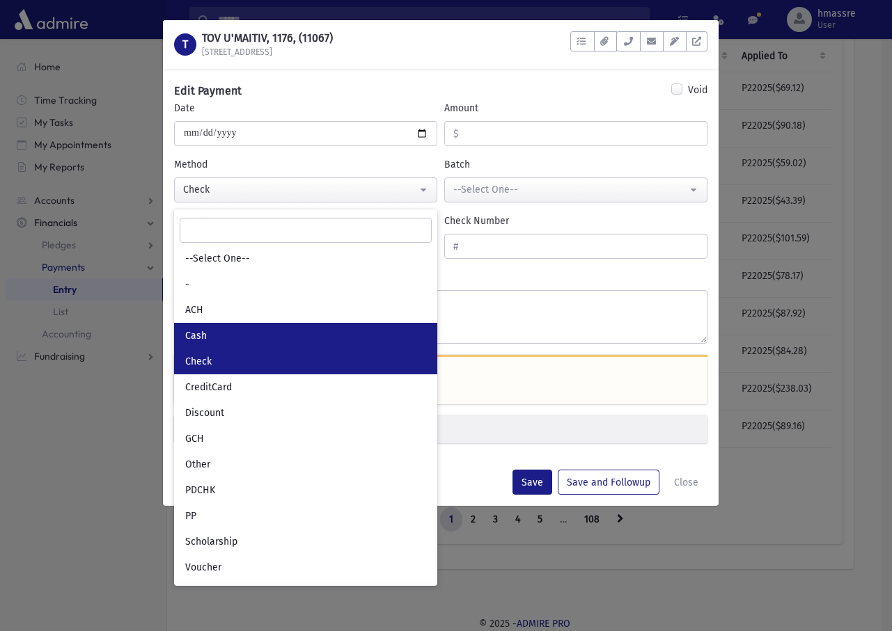
click at [217, 335] on link "Cash" at bounding box center [305, 336] width 263 height 26
select select "*"
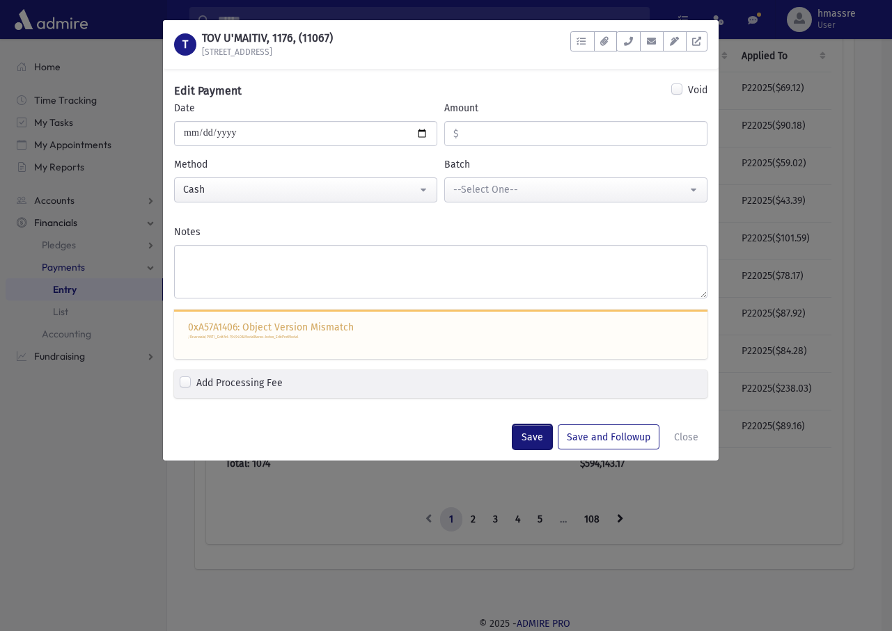
click at [528, 429] on button "Save" at bounding box center [532, 437] width 40 height 25
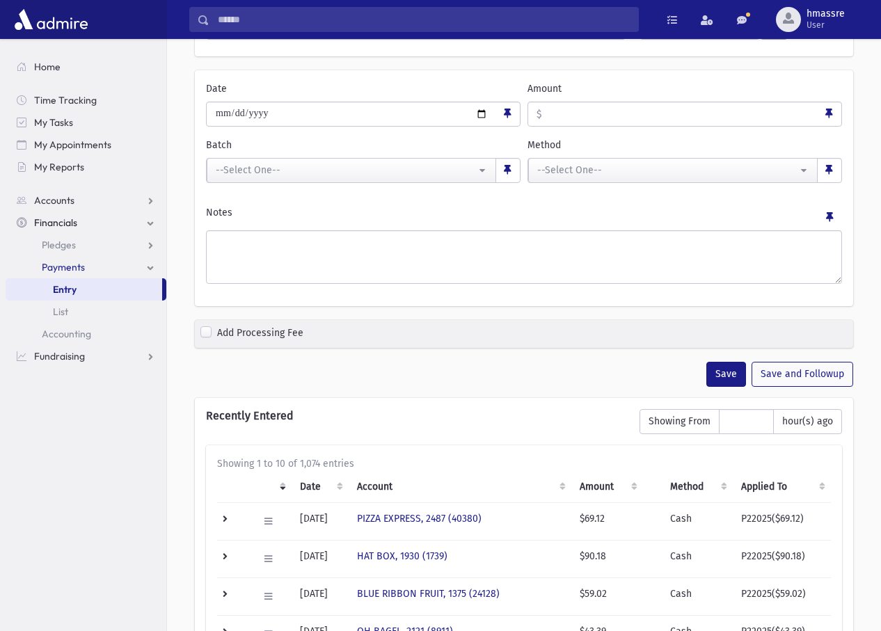
scroll to position [554, 0]
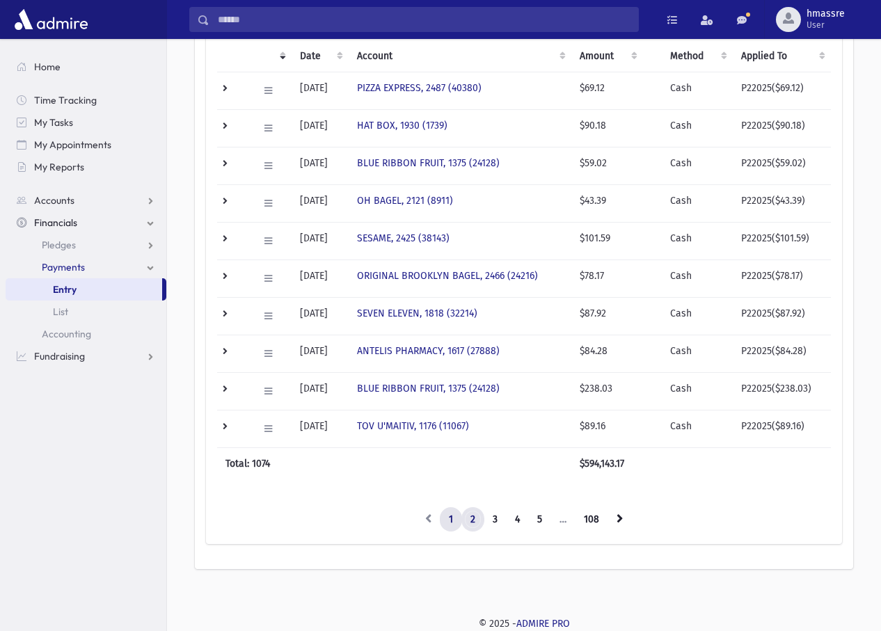
click at [476, 518] on link "2" at bounding box center [473, 520] width 23 height 25
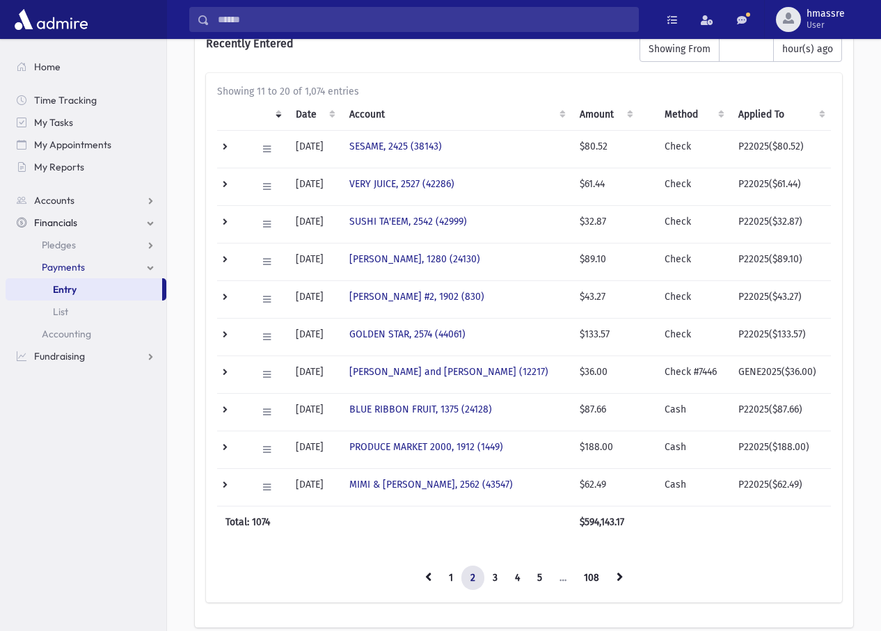
scroll to position [415, 0]
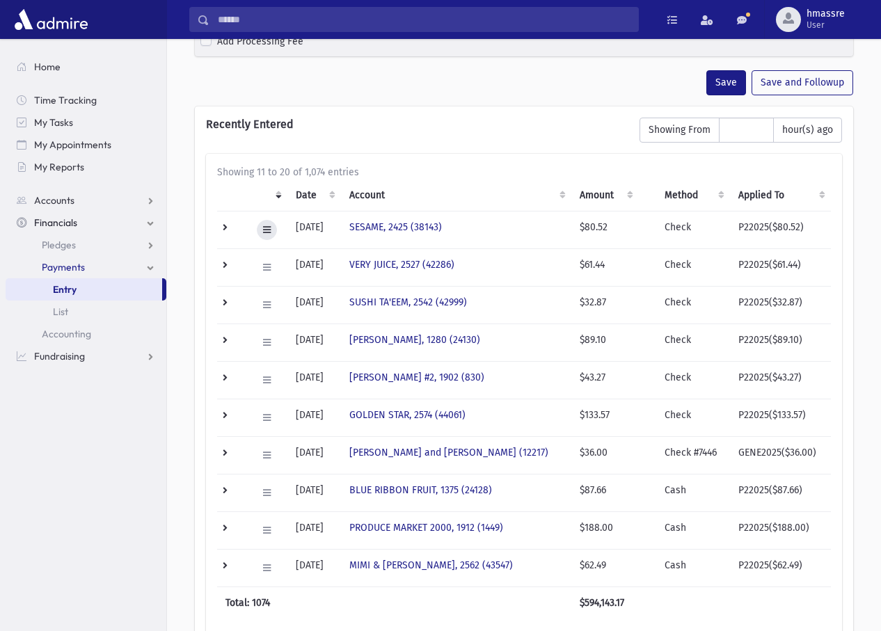
click at [267, 233] on icon at bounding box center [267, 230] width 8 height 9
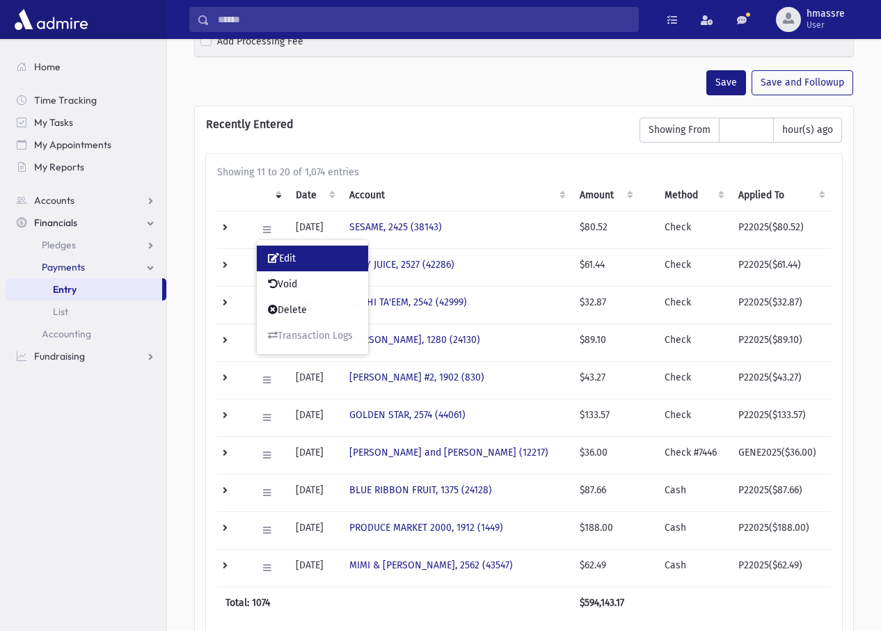
click at [301, 261] on link "Edit" at bounding box center [312, 259] width 111 height 26
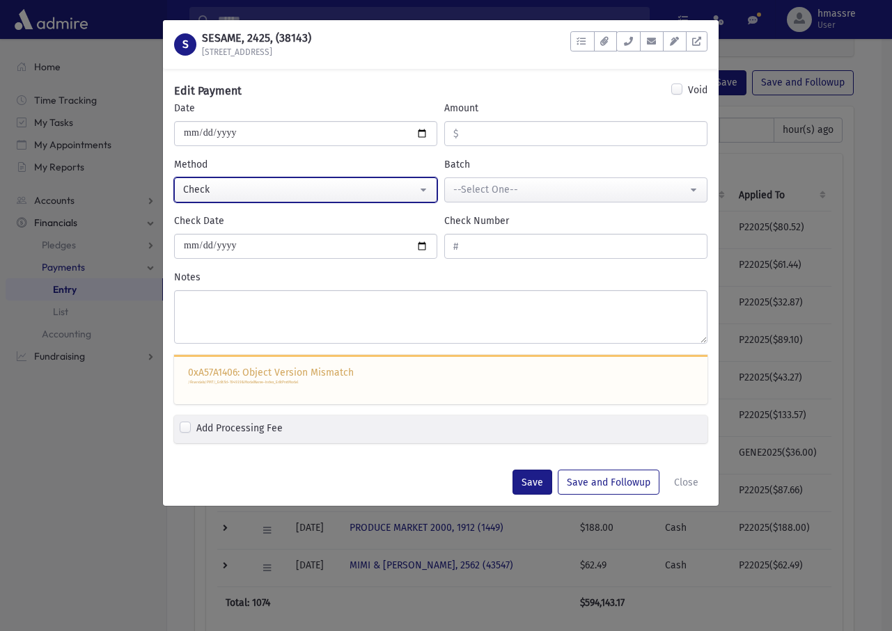
click at [253, 196] on div "Check" at bounding box center [300, 189] width 234 height 15
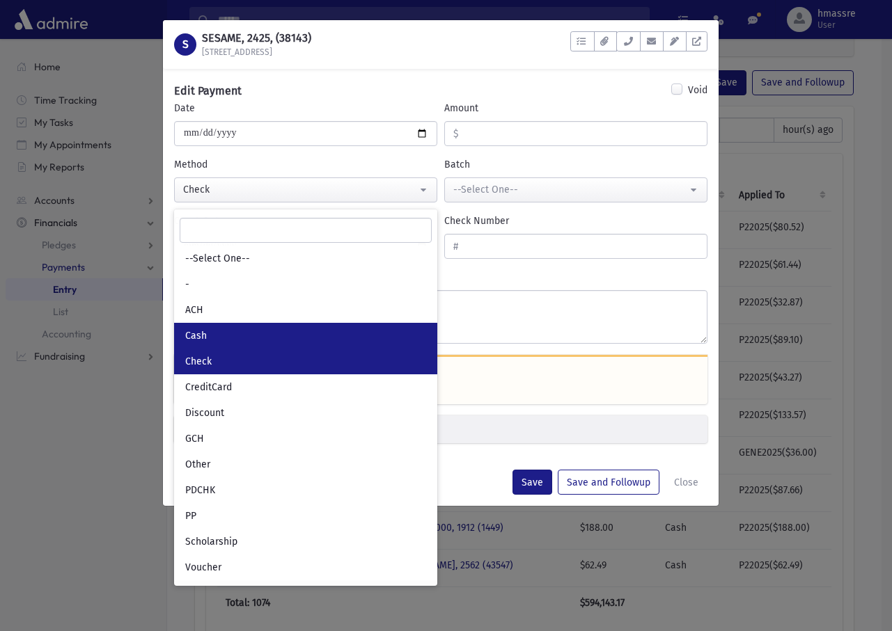
click at [244, 336] on link "Cash" at bounding box center [305, 336] width 263 height 26
select select "*"
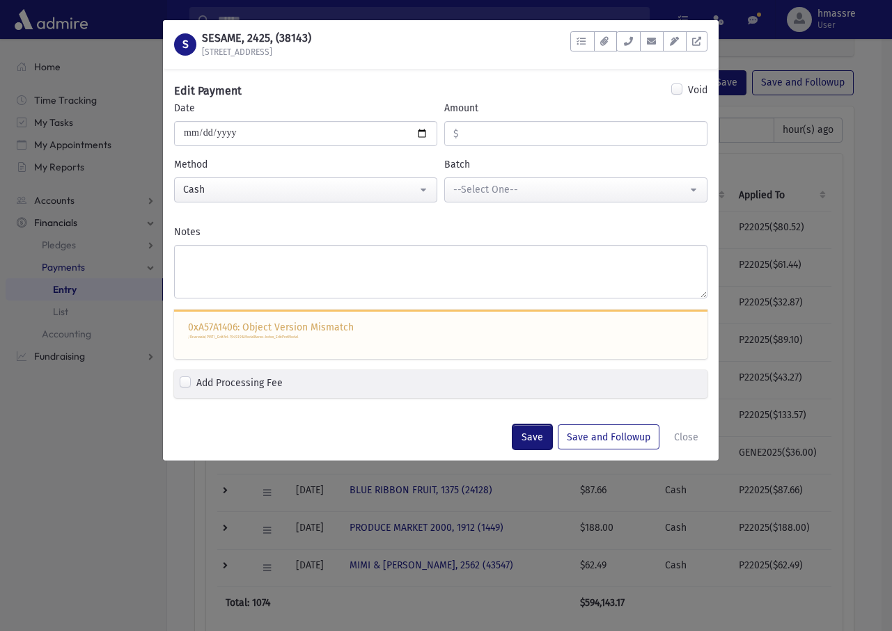
click at [521, 427] on button "Save" at bounding box center [532, 437] width 40 height 25
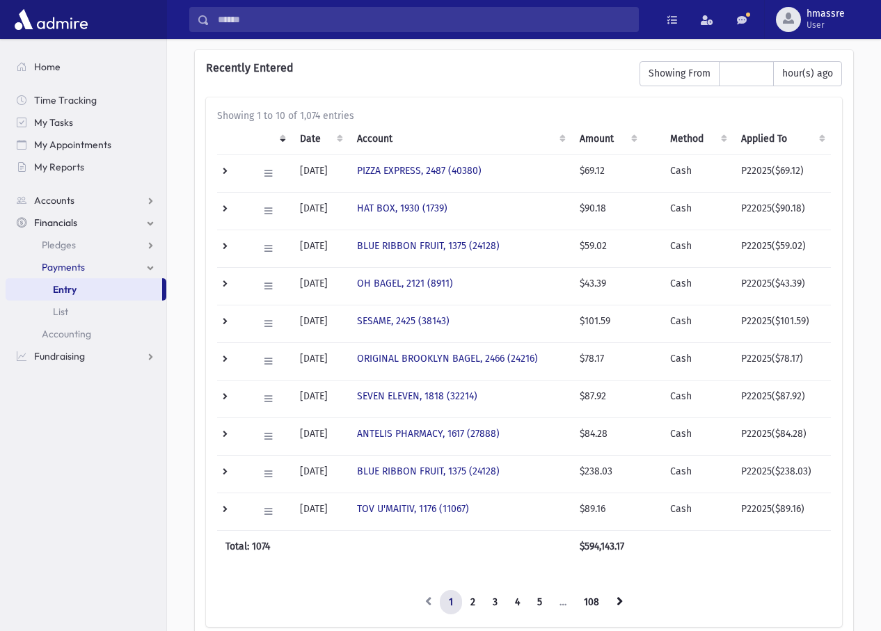
scroll to position [554, 0]
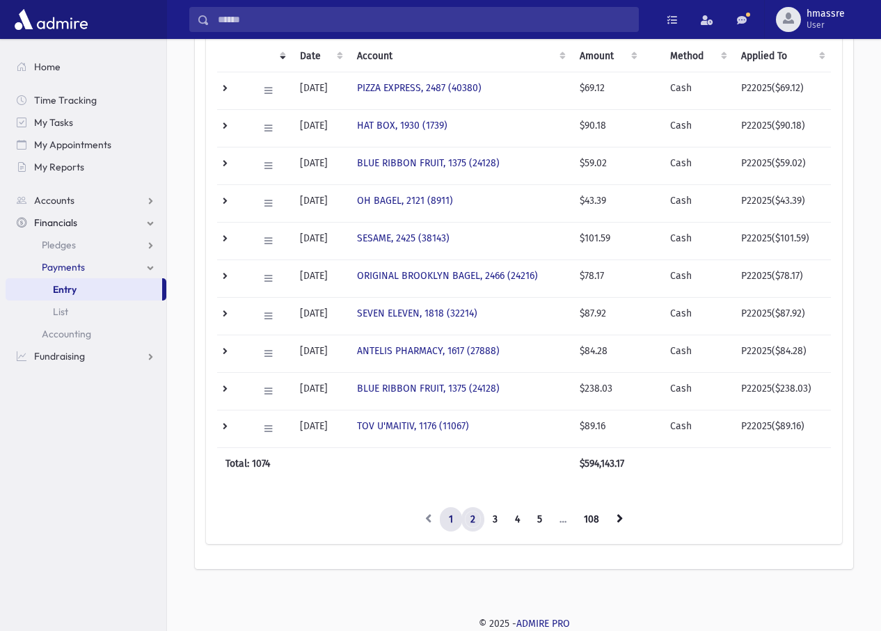
click at [471, 515] on link "2" at bounding box center [473, 520] width 23 height 25
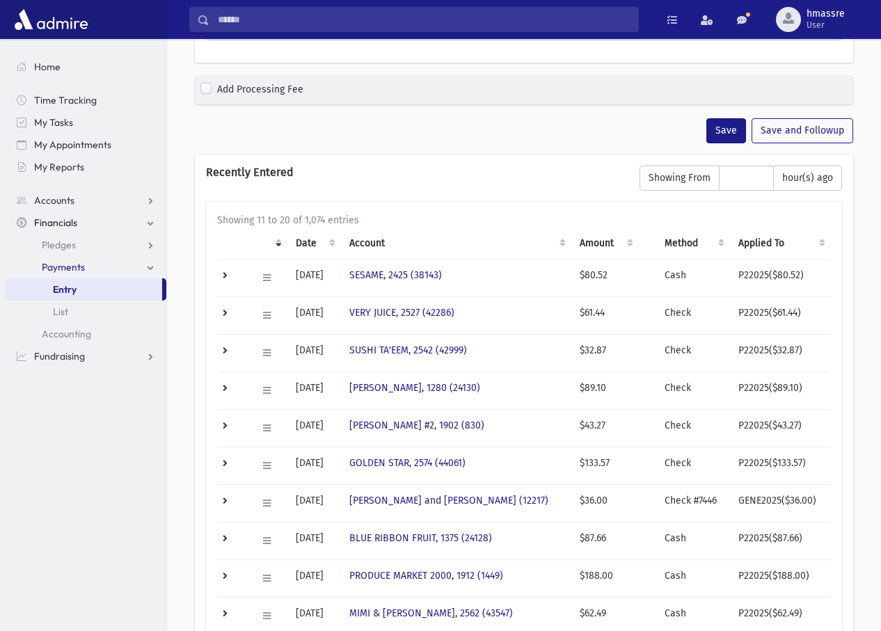
scroll to position [276, 0]
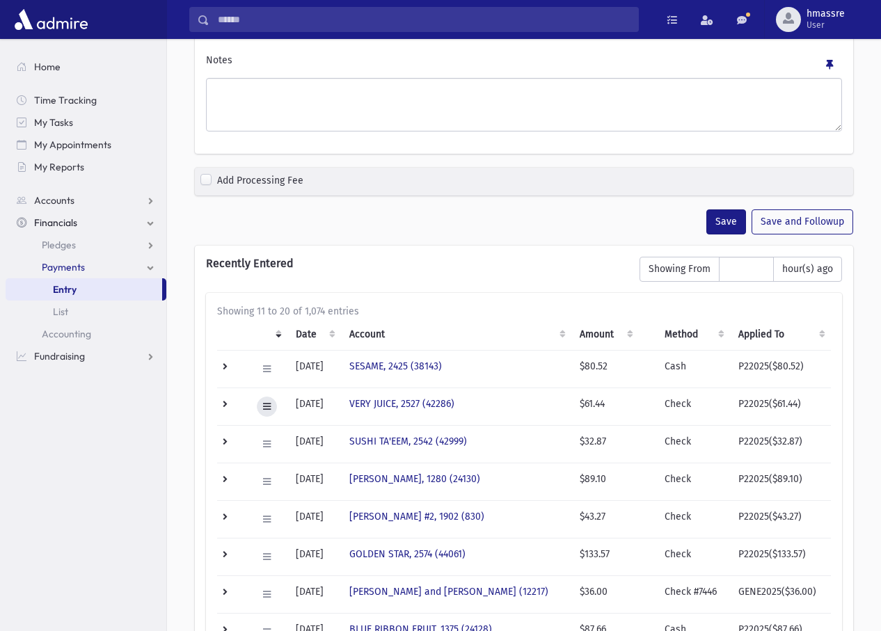
click at [266, 405] on icon at bounding box center [267, 406] width 8 height 9
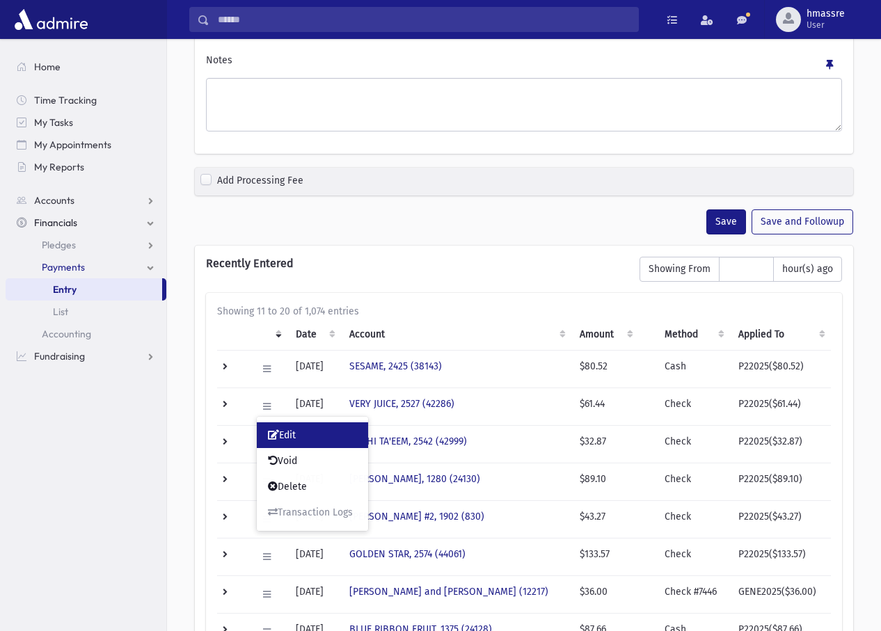
click at [294, 440] on span "Edit" at bounding box center [282, 436] width 28 height 12
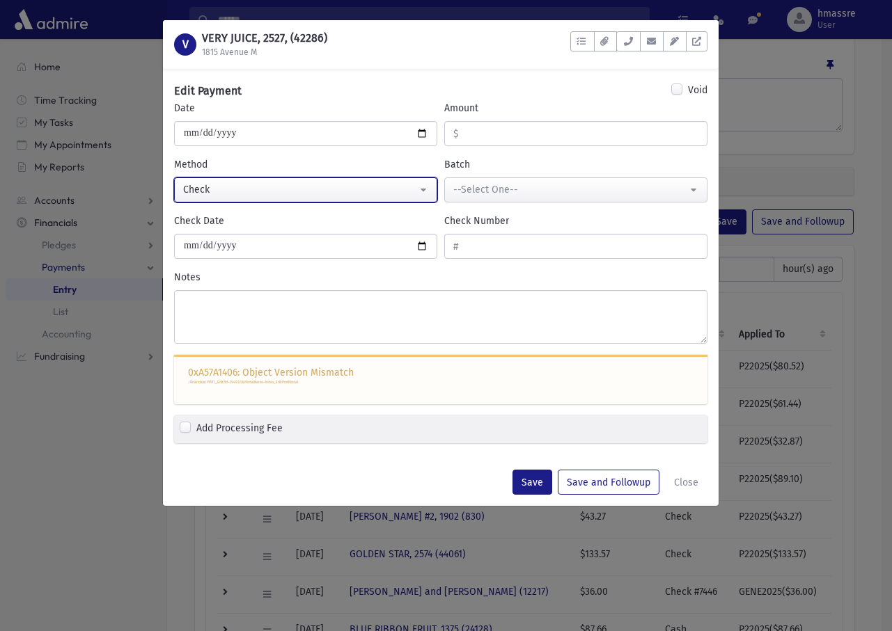
click at [316, 189] on div "Check" at bounding box center [300, 189] width 234 height 15
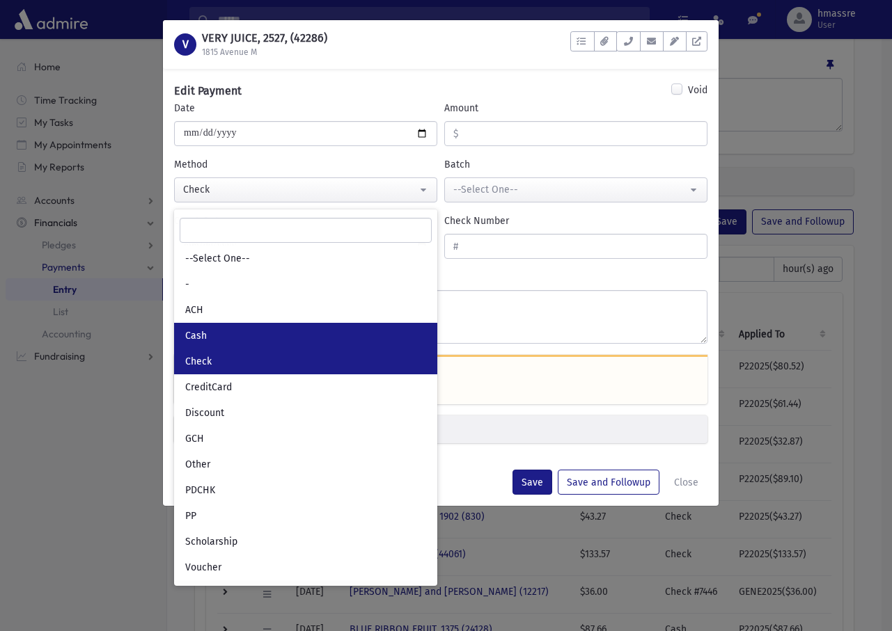
click at [267, 333] on link "Cash" at bounding box center [305, 336] width 263 height 26
select select "*"
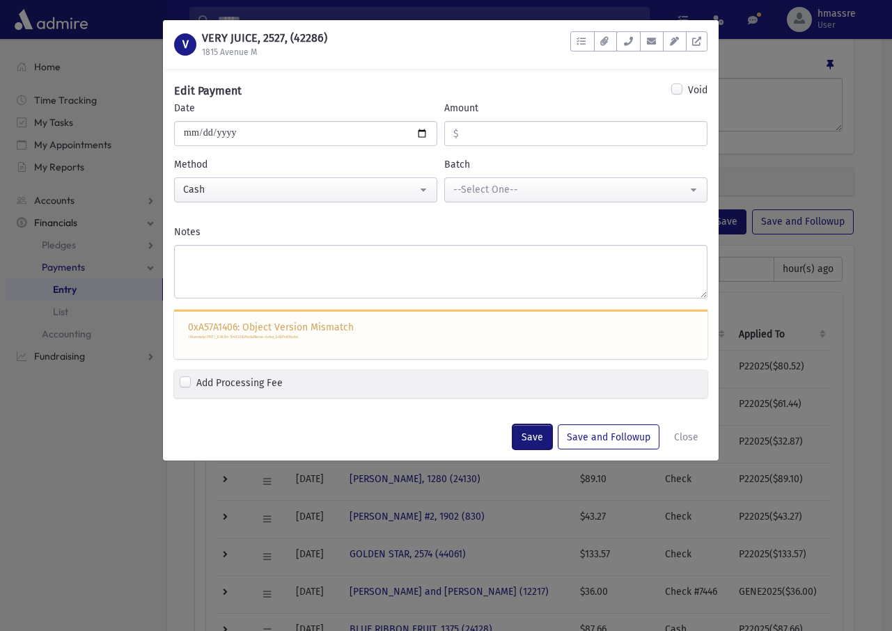
click at [521, 436] on button "Save" at bounding box center [532, 437] width 40 height 25
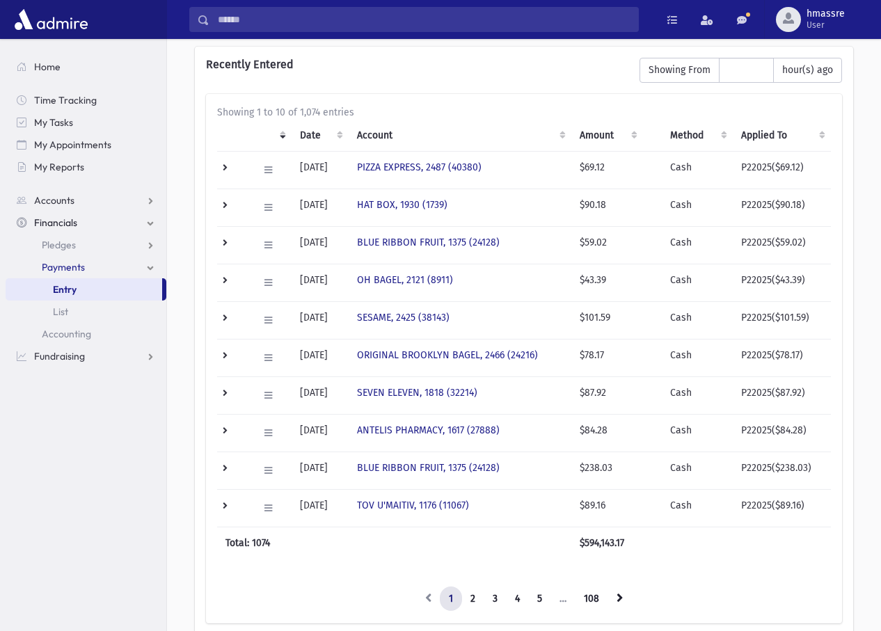
scroll to position [541, 0]
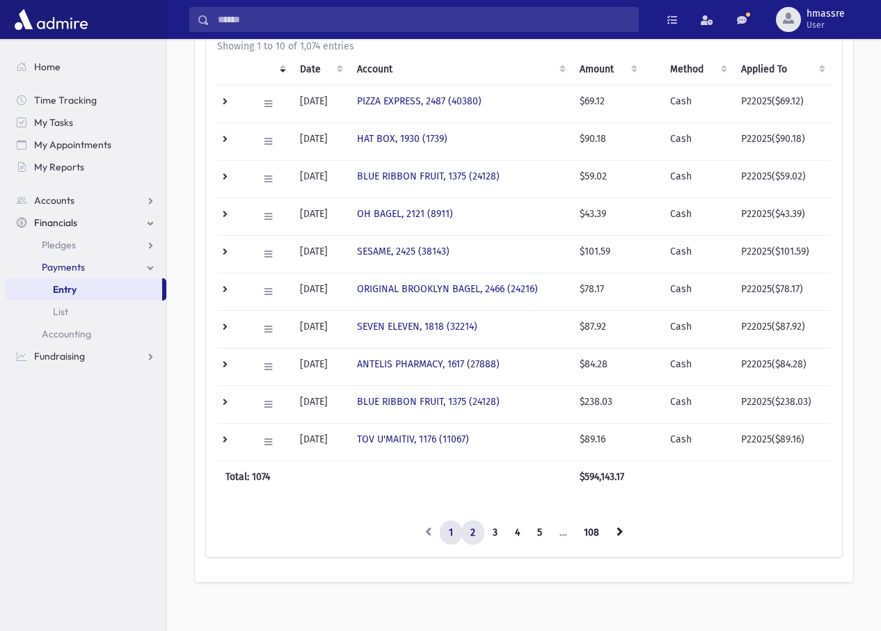
click at [478, 533] on link "2" at bounding box center [473, 533] width 23 height 25
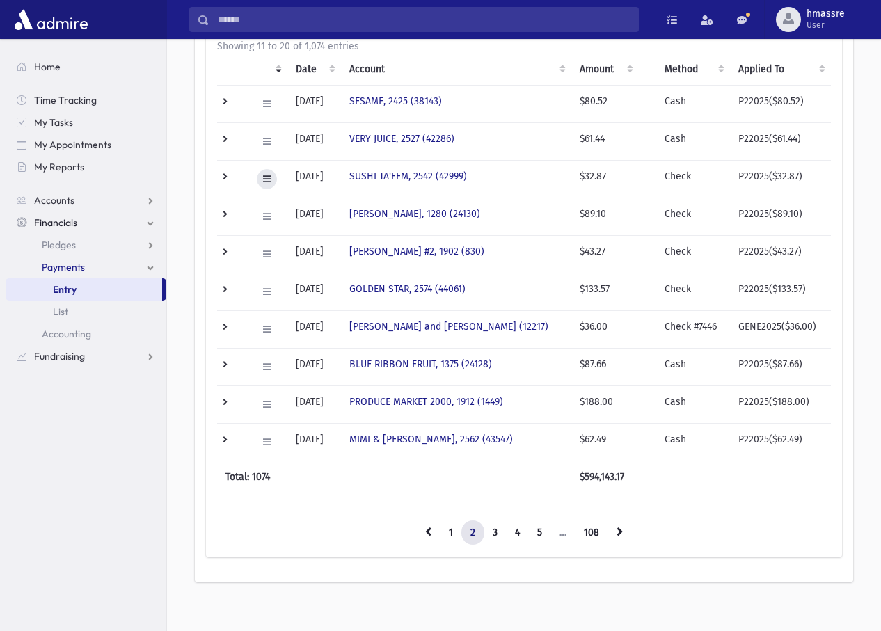
click at [262, 170] on button at bounding box center [267, 179] width 20 height 20
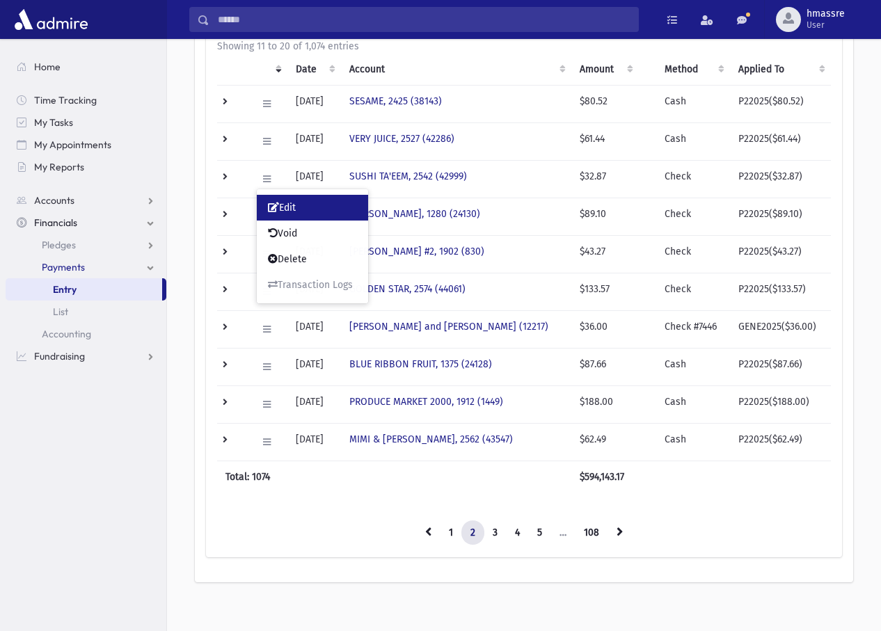
click at [301, 197] on link "Edit" at bounding box center [312, 208] width 111 height 26
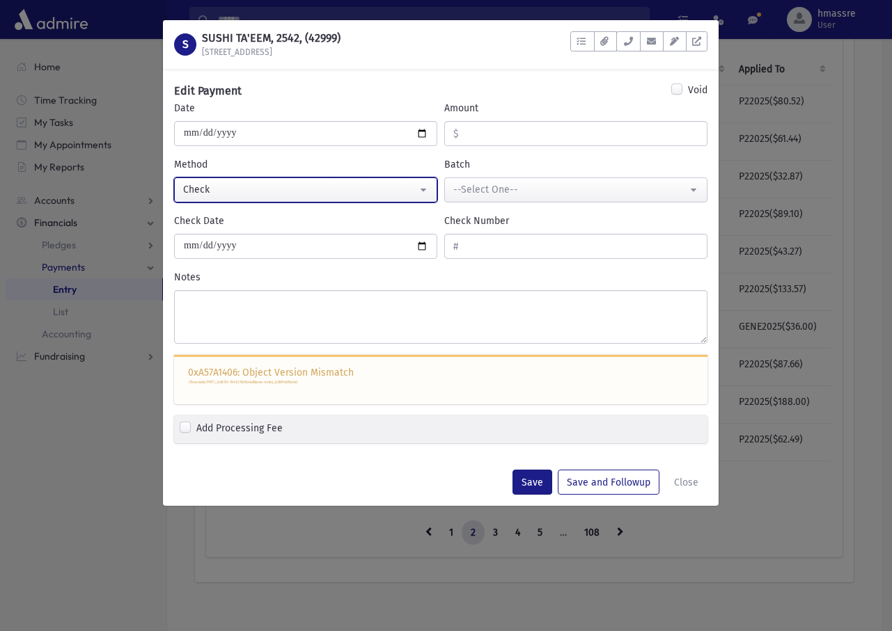
click at [372, 189] on div "Check" at bounding box center [300, 189] width 234 height 15
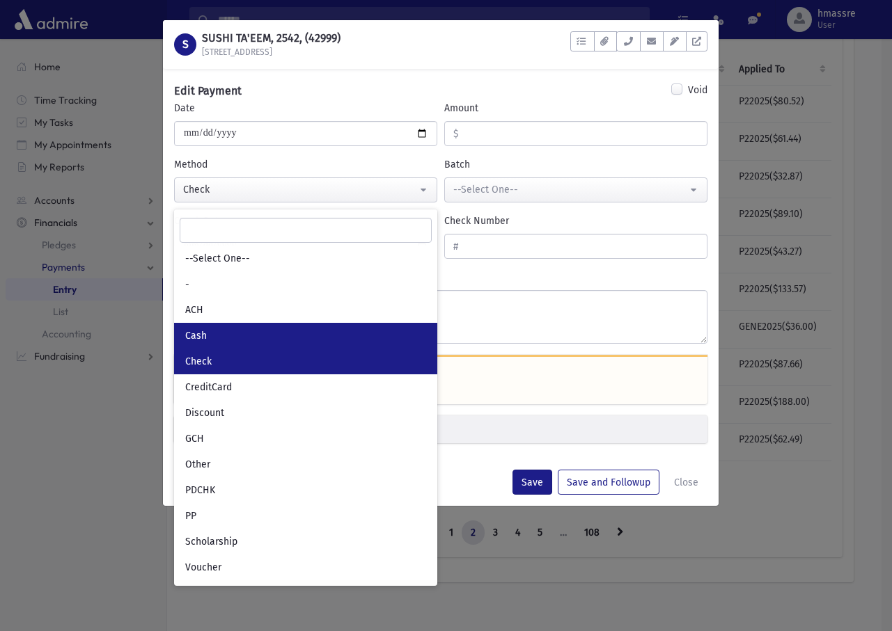
click at [298, 344] on link "Cash" at bounding box center [305, 336] width 263 height 26
select select "*"
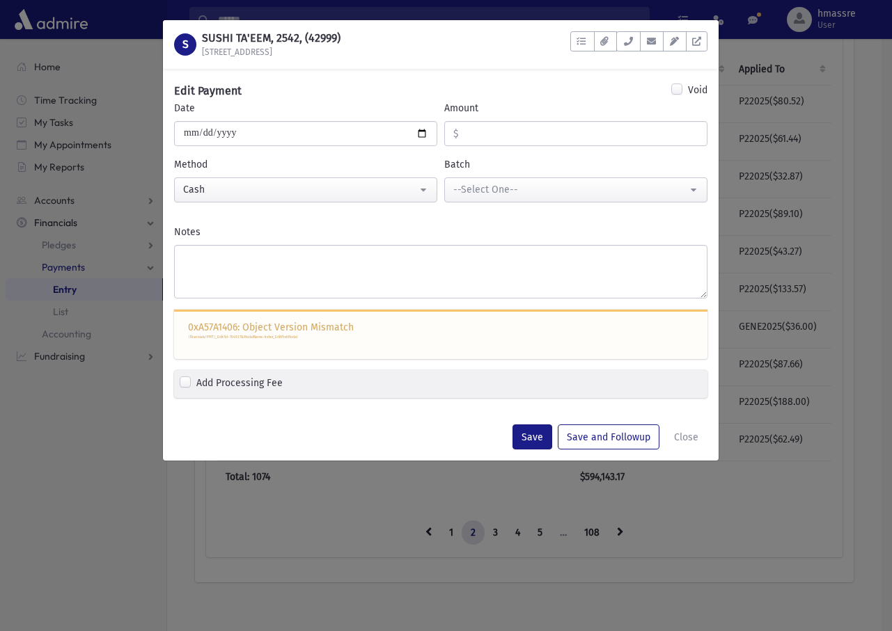
click at [549, 423] on div "Bill Now Save Save and Followup Close" at bounding box center [441, 437] width 556 height 47
click at [544, 444] on button "Save" at bounding box center [532, 437] width 40 height 25
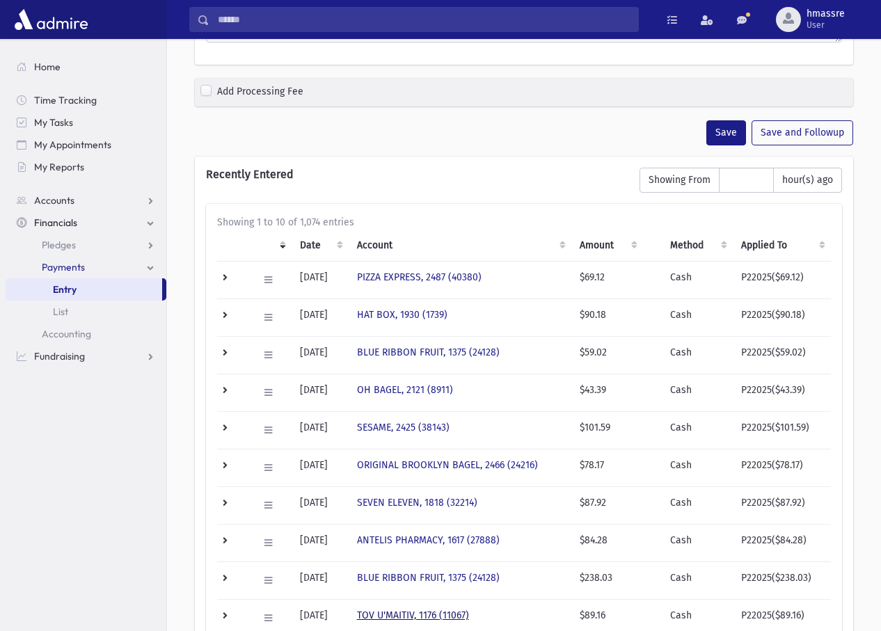
scroll to position [554, 0]
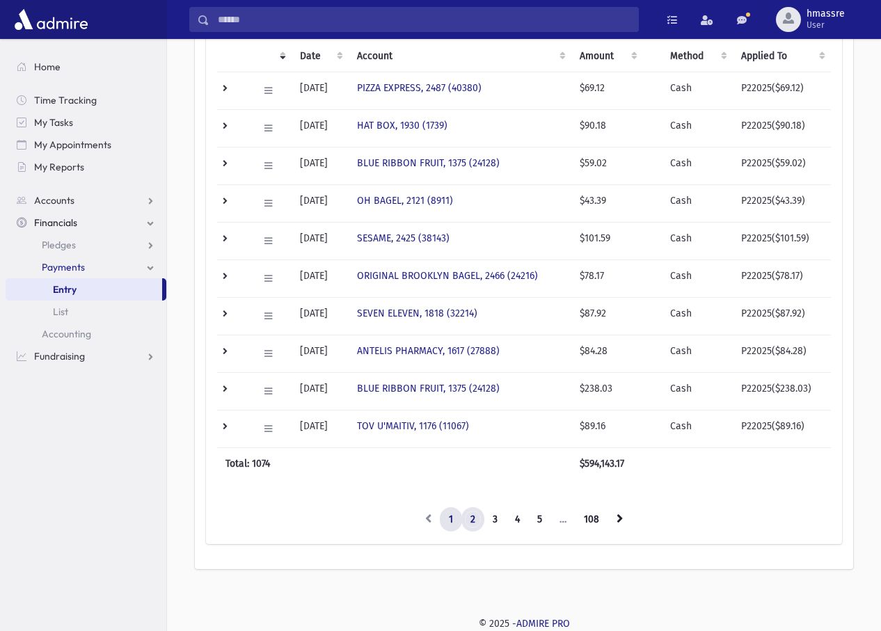
click at [473, 515] on link "2" at bounding box center [473, 520] width 23 height 25
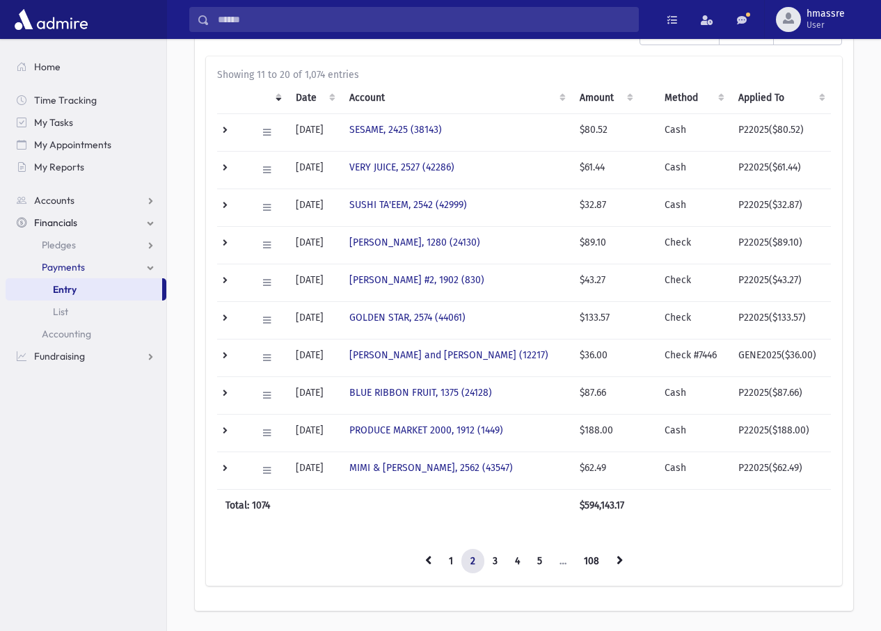
scroll to position [485, 0]
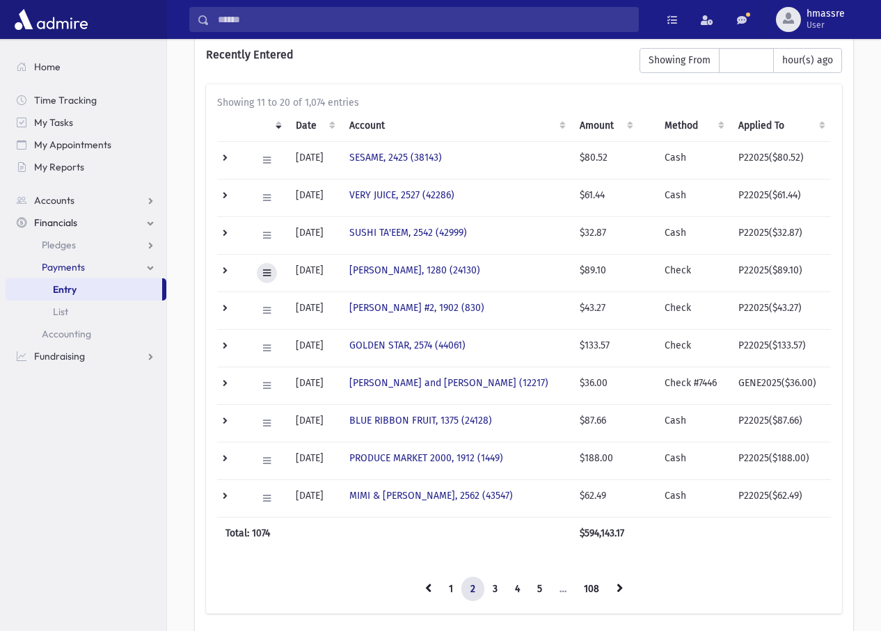
click at [267, 275] on icon at bounding box center [267, 273] width 8 height 9
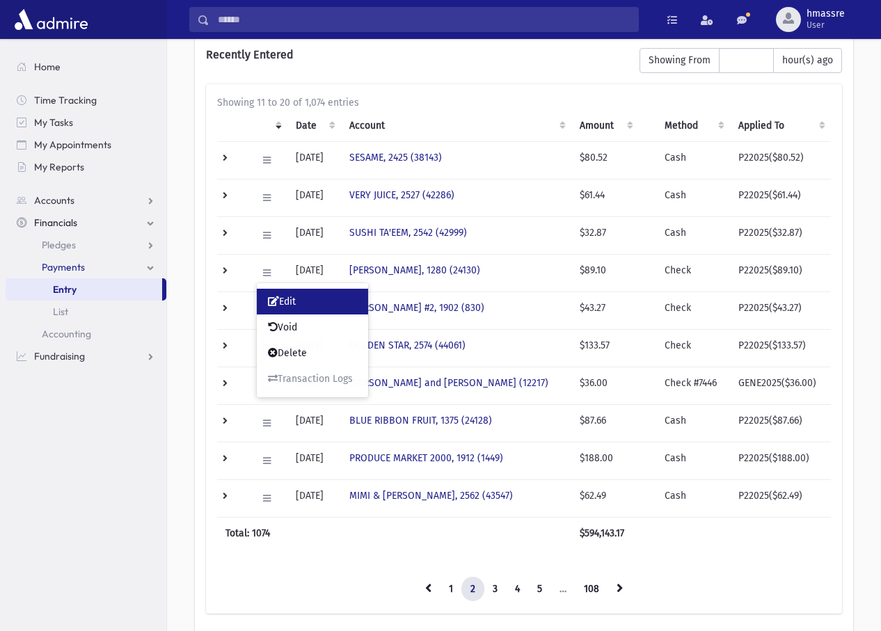
click at [277, 303] on icon at bounding box center [273, 302] width 11 height 10
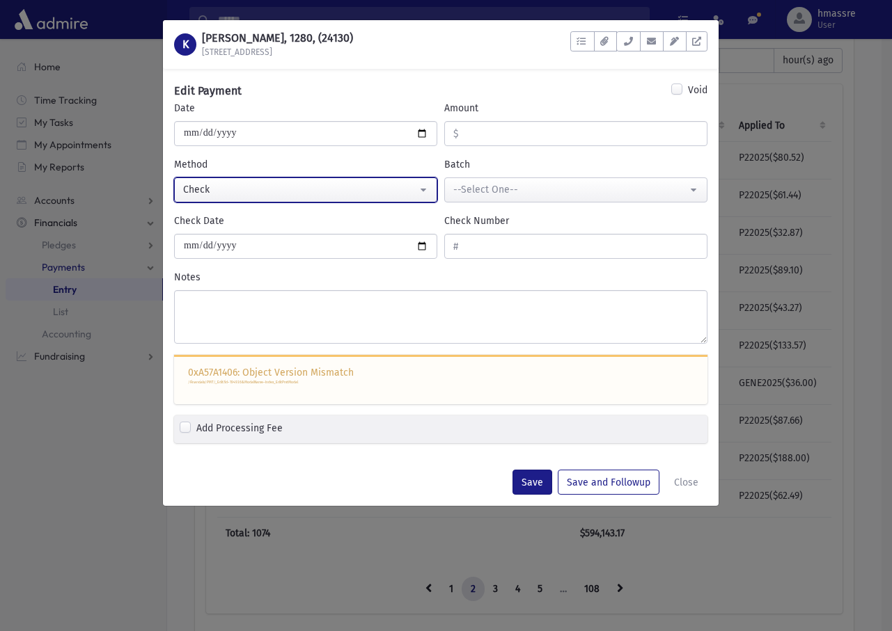
click at [235, 184] on div "Check" at bounding box center [300, 189] width 234 height 15
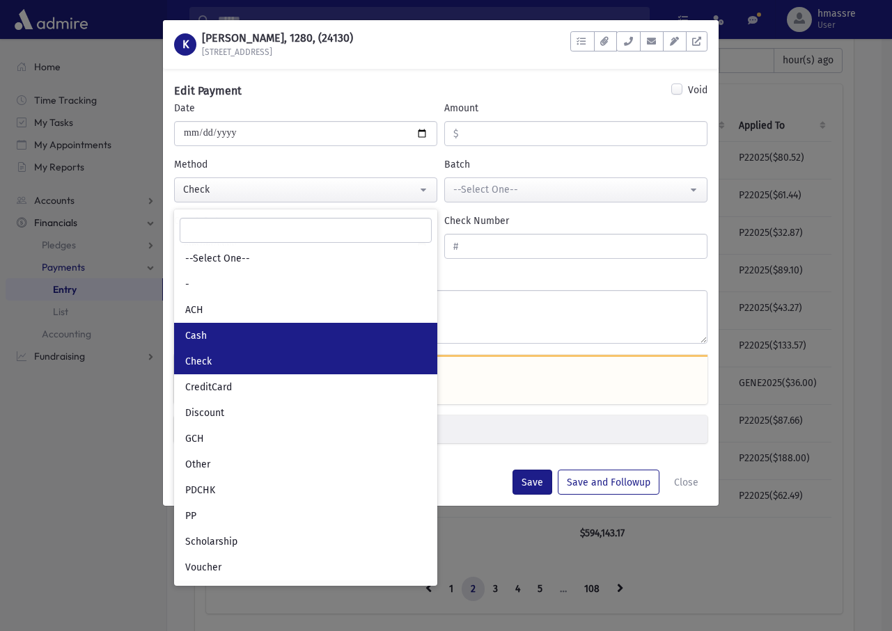
click at [226, 328] on link "Cash" at bounding box center [305, 336] width 263 height 26
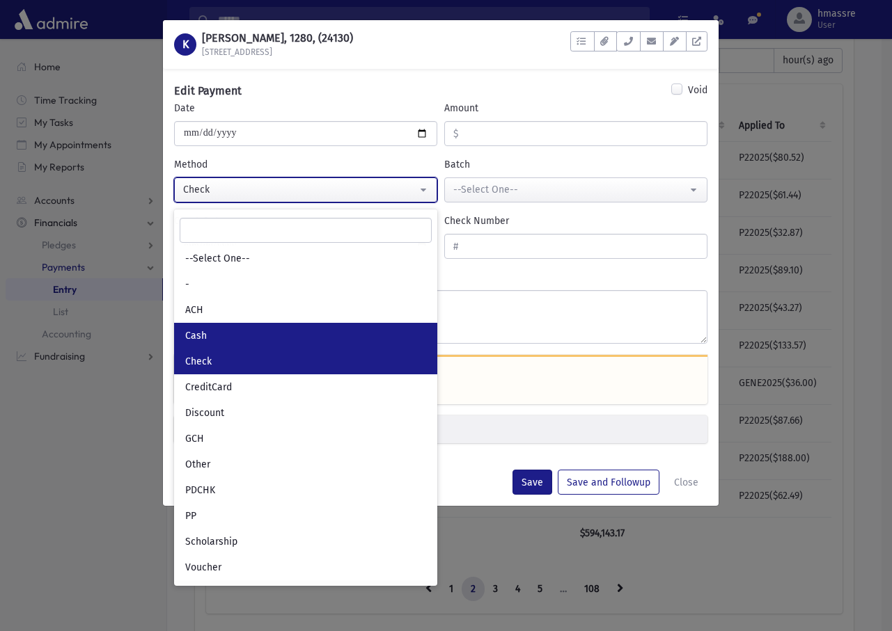
select select "*"
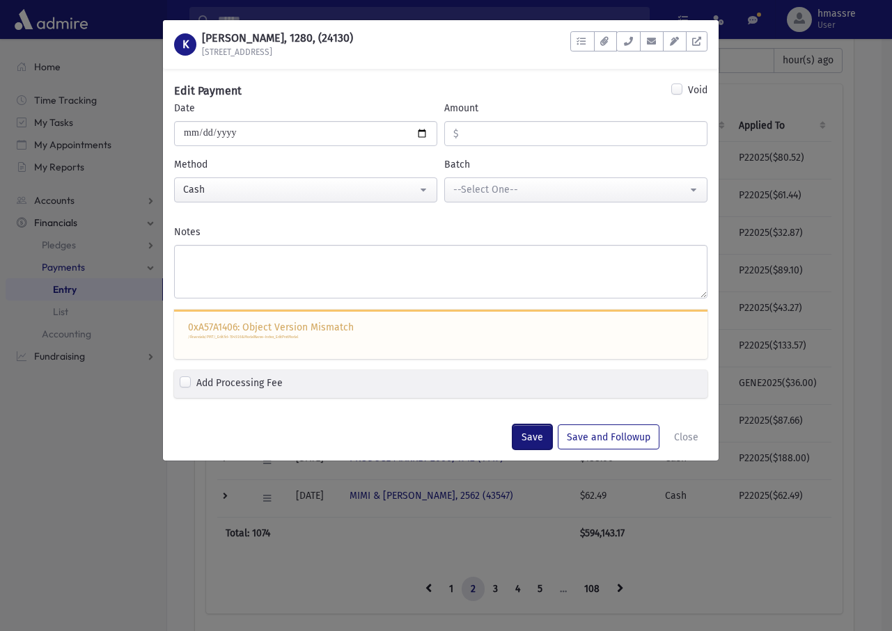
click at [541, 444] on button "Save" at bounding box center [532, 437] width 40 height 25
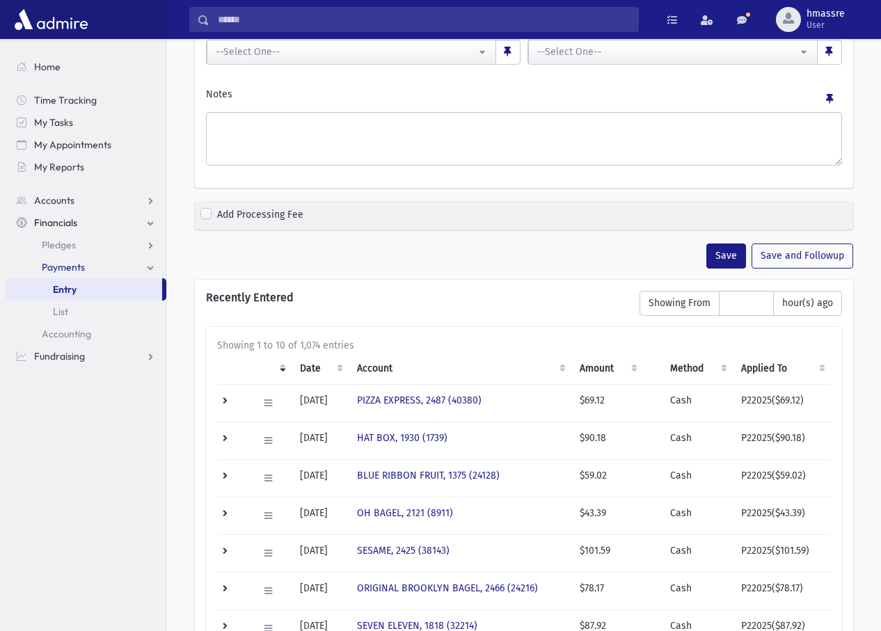
scroll to position [554, 0]
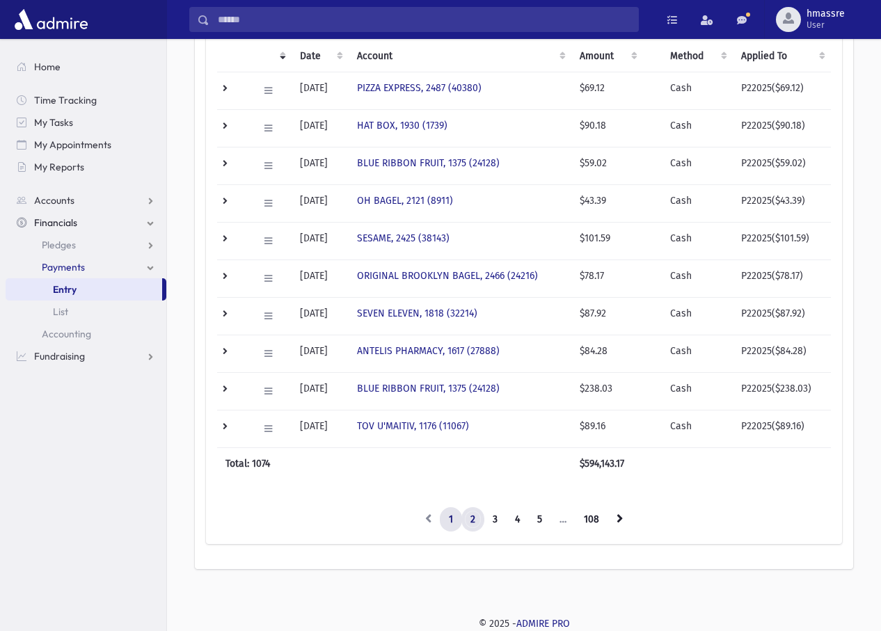
click at [473, 517] on link "2" at bounding box center [473, 520] width 23 height 25
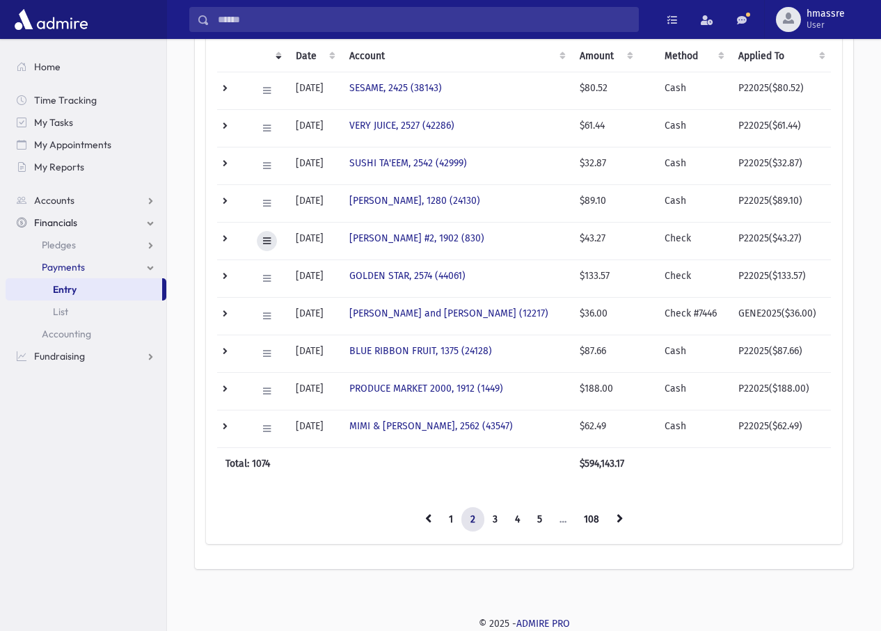
click at [267, 245] on icon at bounding box center [267, 241] width 8 height 9
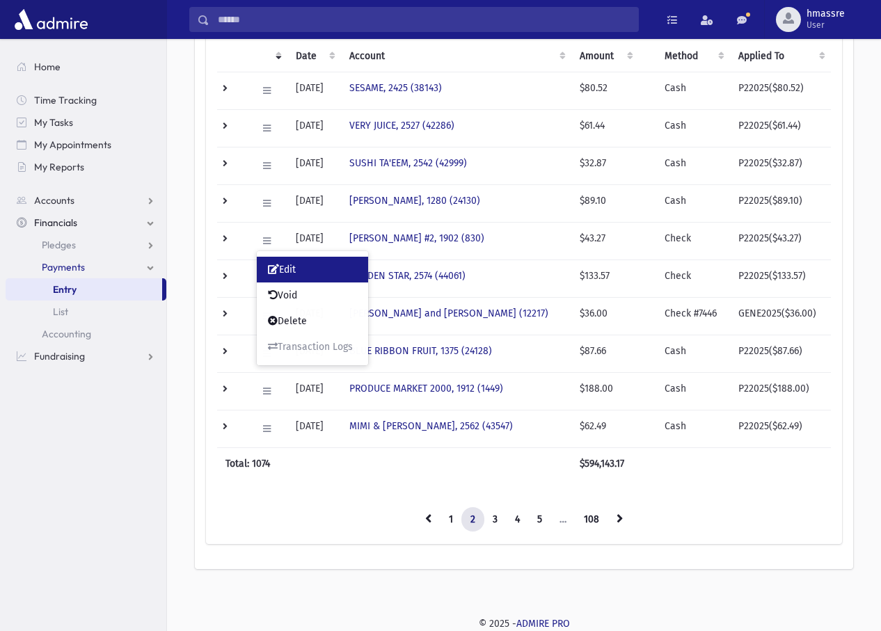
click at [306, 272] on link "Edit" at bounding box center [312, 270] width 111 height 26
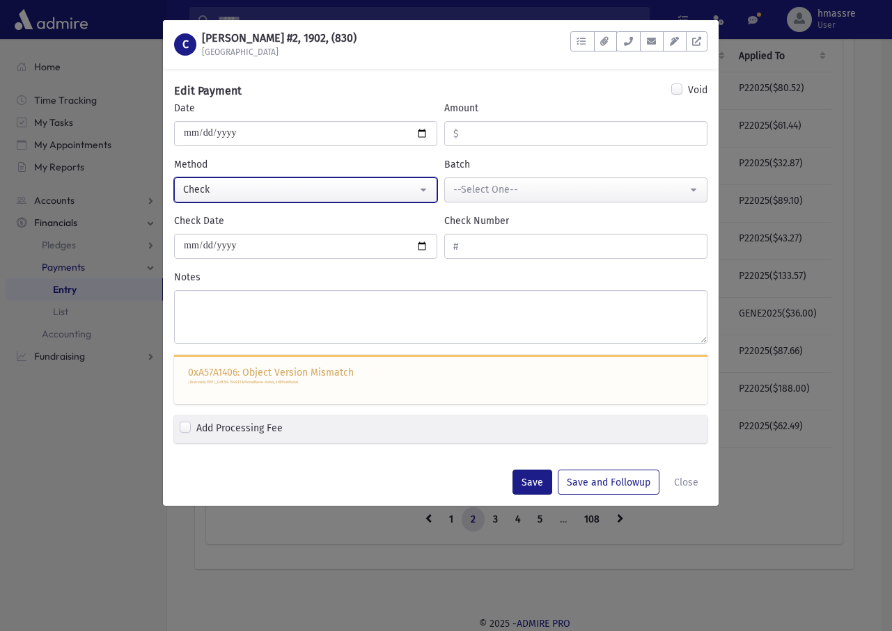
click at [277, 189] on div "Check" at bounding box center [300, 189] width 234 height 15
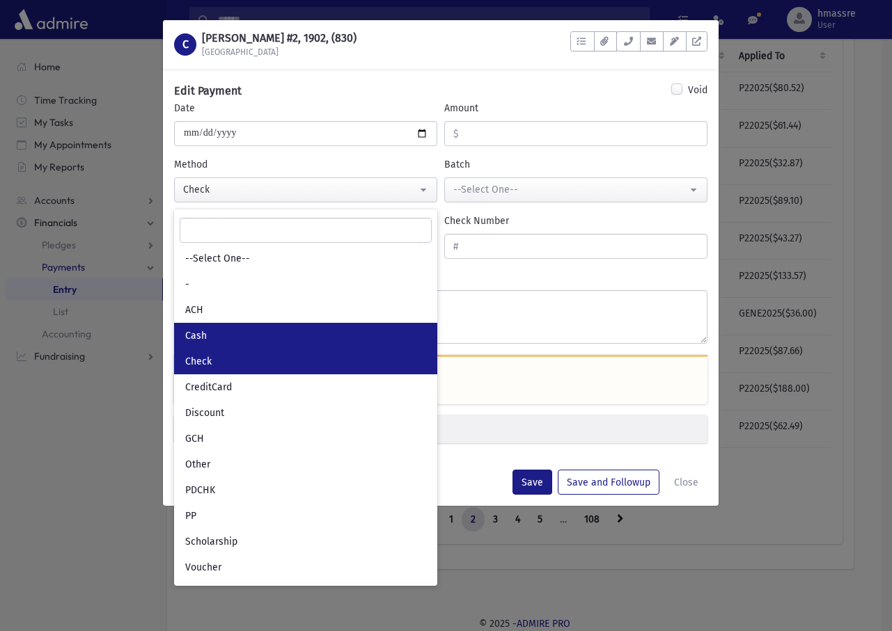
click at [242, 340] on link "Cash" at bounding box center [305, 336] width 263 height 26
select select "*"
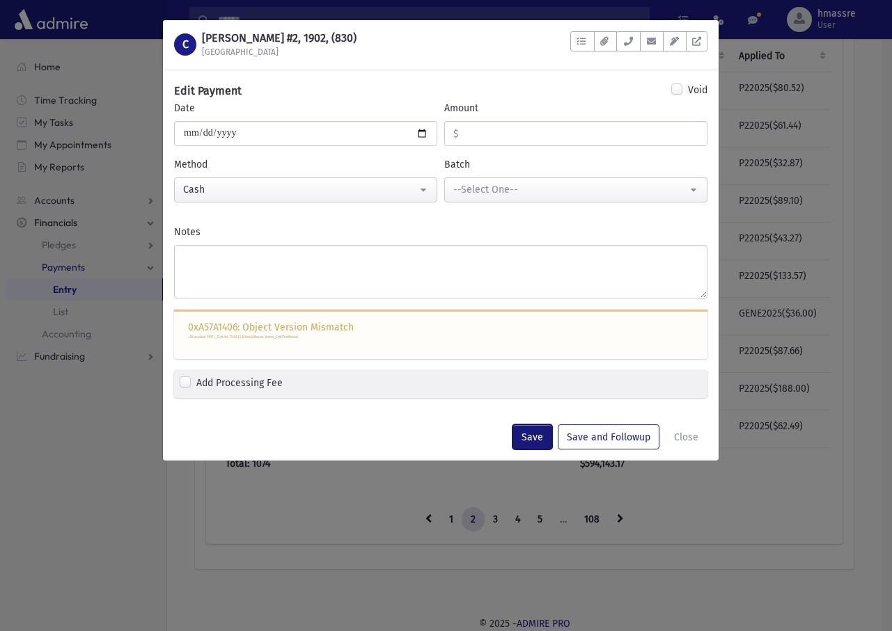
click at [541, 436] on button "Save" at bounding box center [532, 437] width 40 height 25
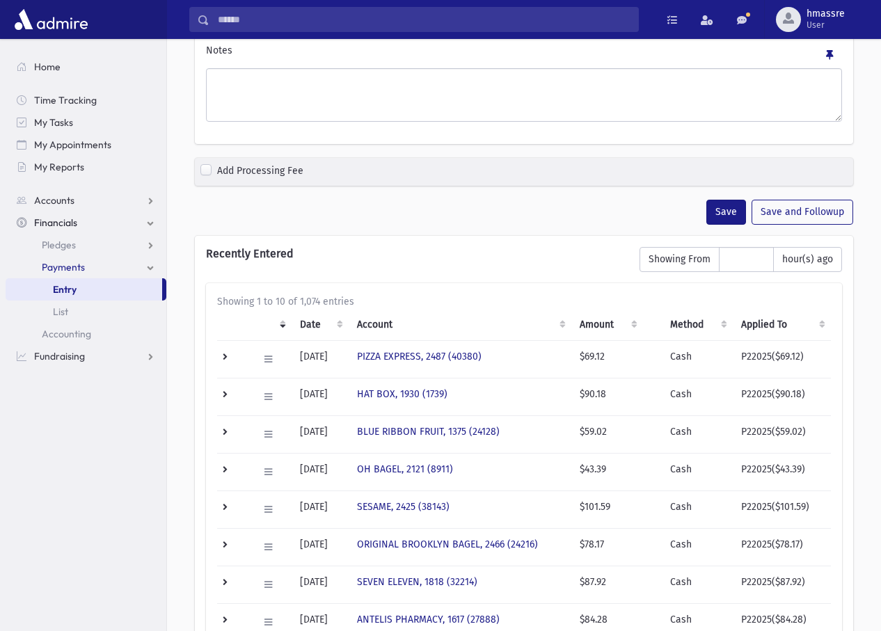
scroll to position [554, 0]
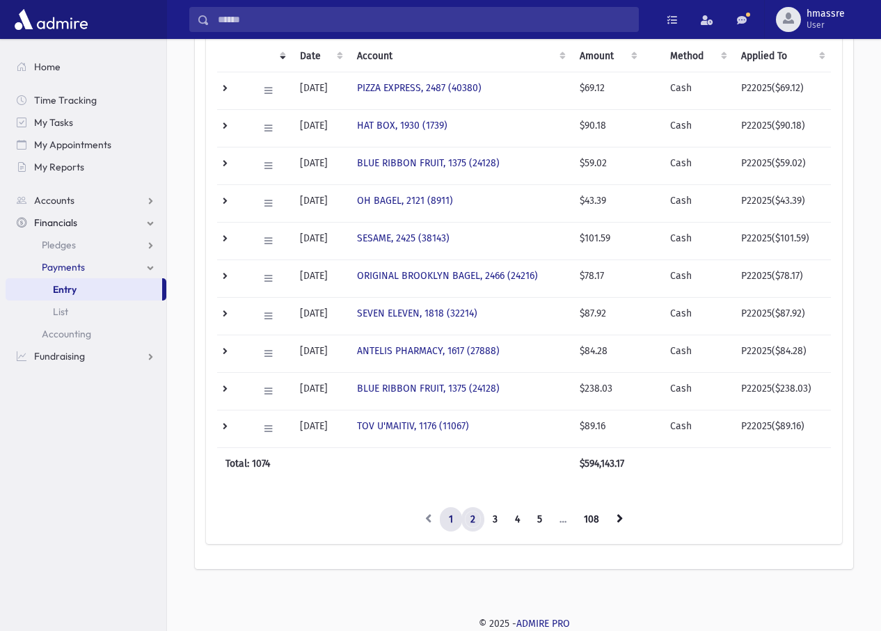
click at [468, 521] on link "2" at bounding box center [473, 520] width 23 height 25
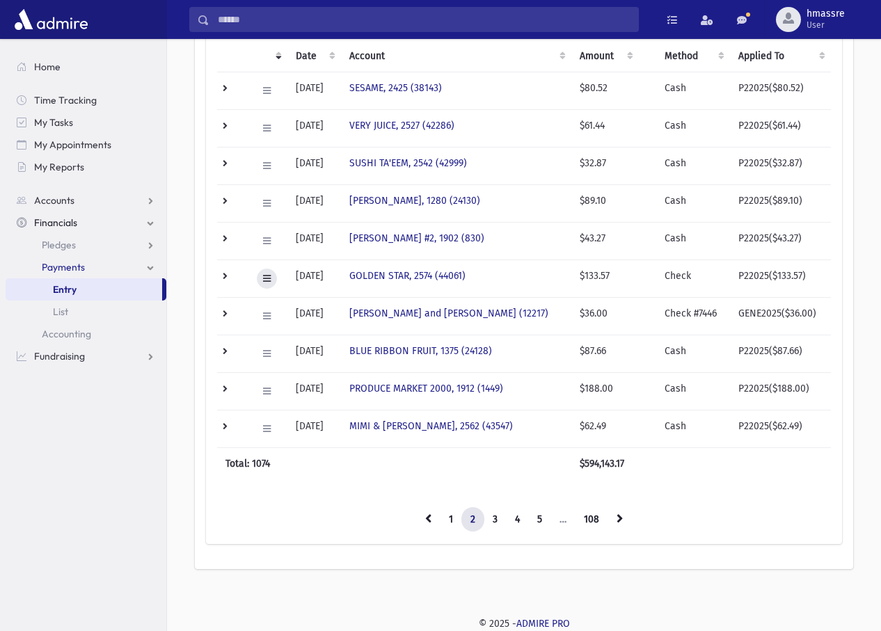
click at [272, 275] on button at bounding box center [267, 279] width 20 height 20
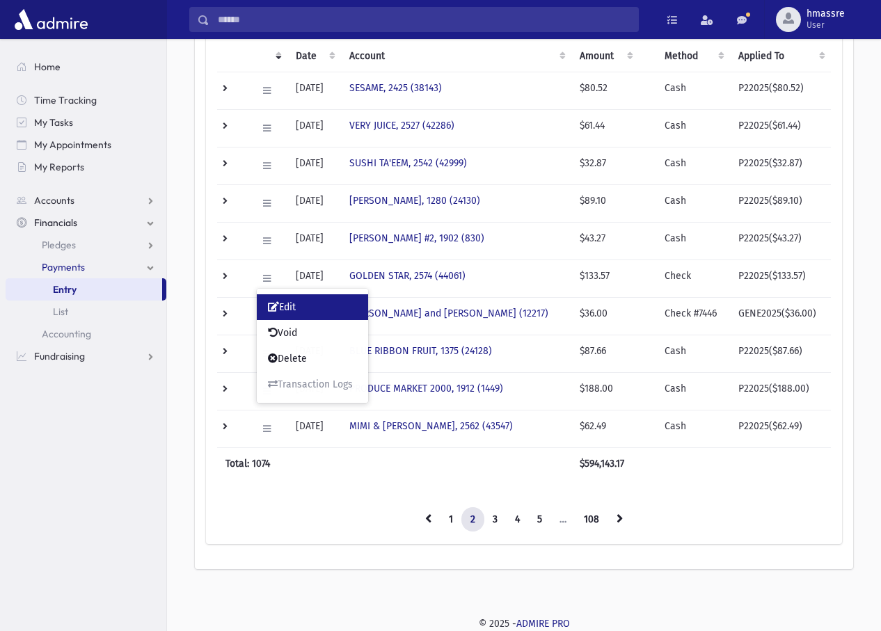
click at [343, 308] on link "Edit" at bounding box center [312, 308] width 111 height 26
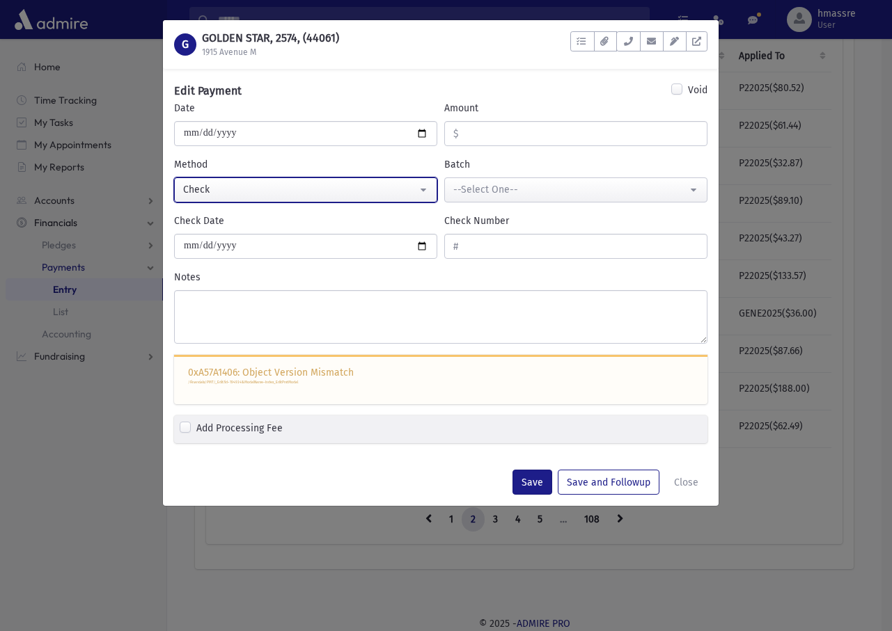
click at [331, 199] on button "Check" at bounding box center [305, 190] width 263 height 25
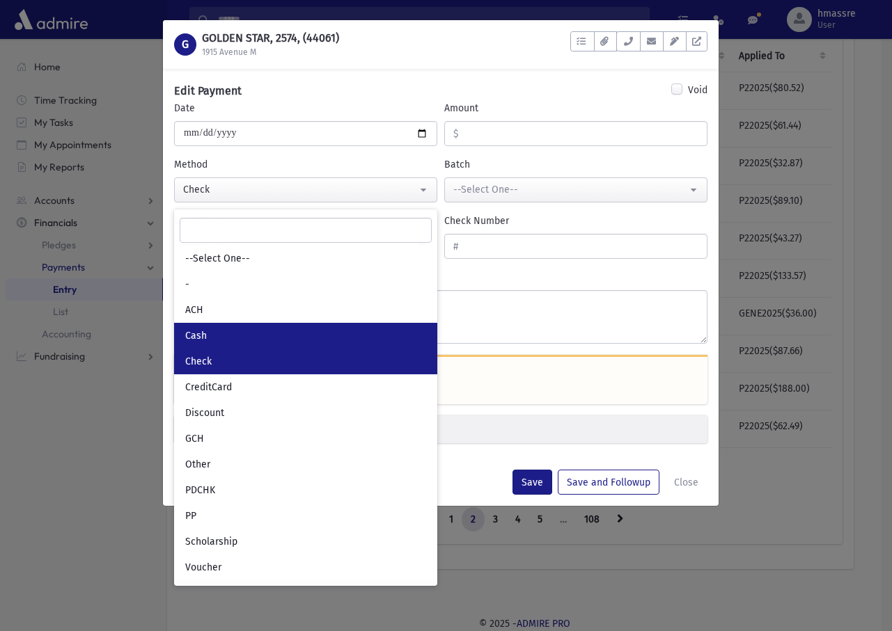
click at [271, 325] on link "Cash" at bounding box center [305, 336] width 263 height 26
select select "*"
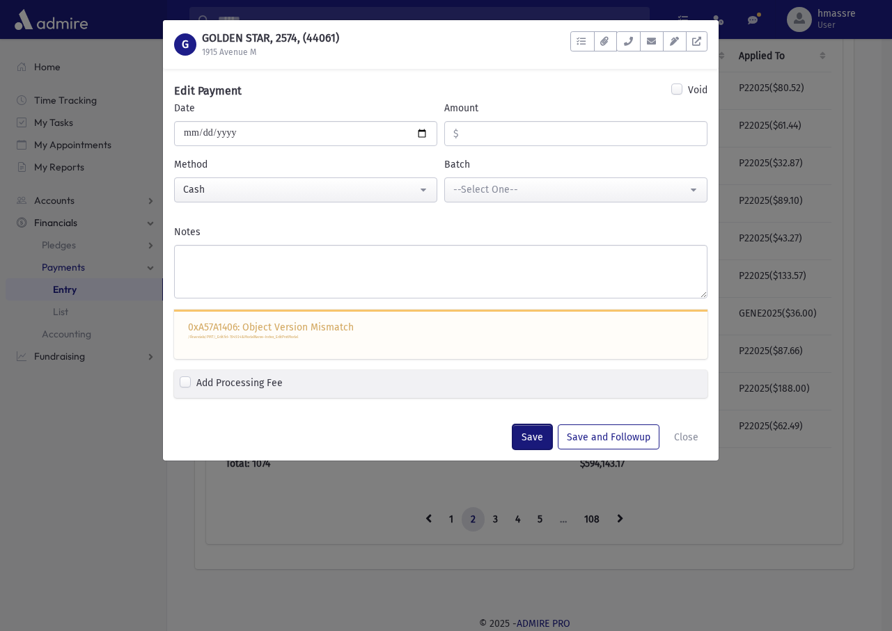
click at [536, 443] on button "Save" at bounding box center [532, 437] width 40 height 25
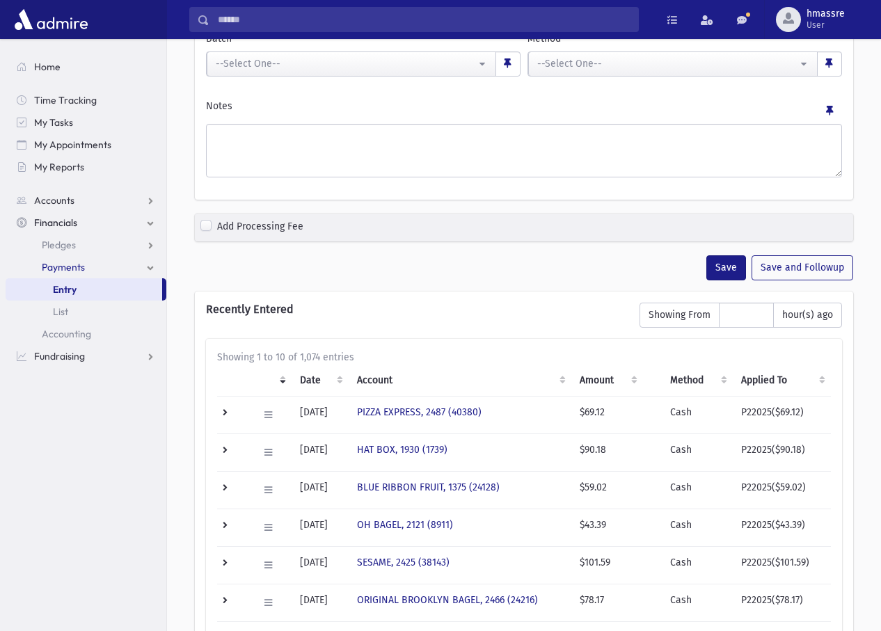
scroll to position [554, 0]
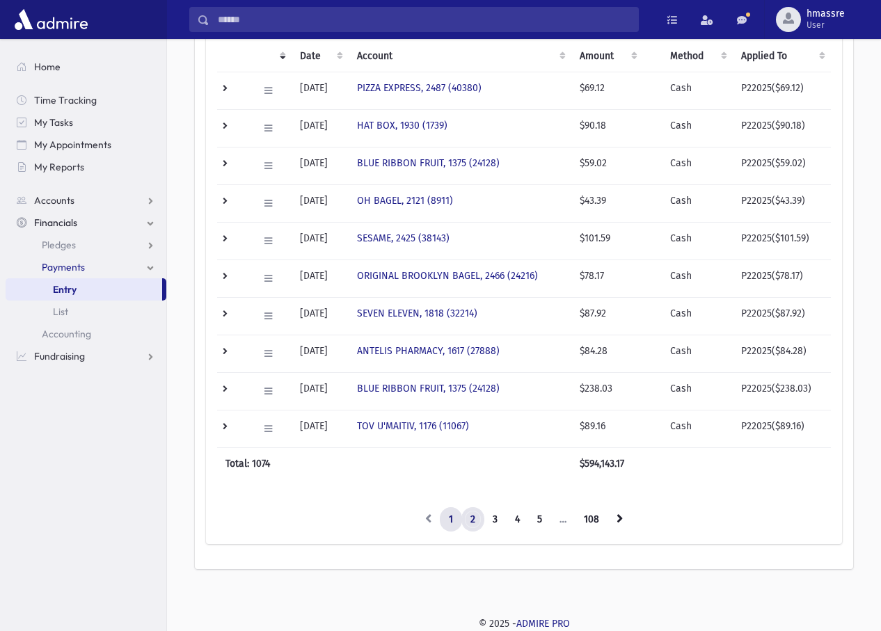
click at [475, 518] on link "2" at bounding box center [473, 520] width 23 height 25
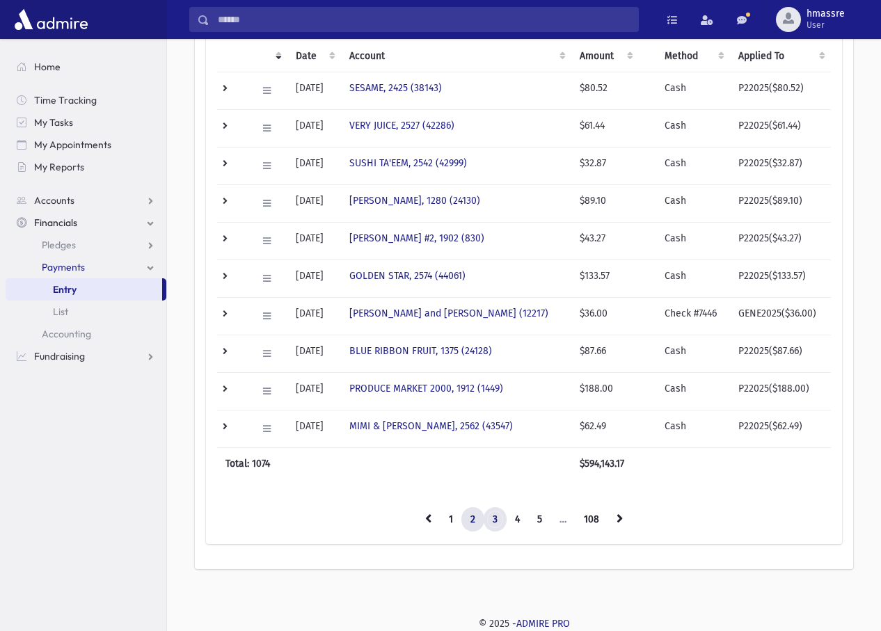
click at [498, 516] on link "3" at bounding box center [495, 520] width 23 height 25
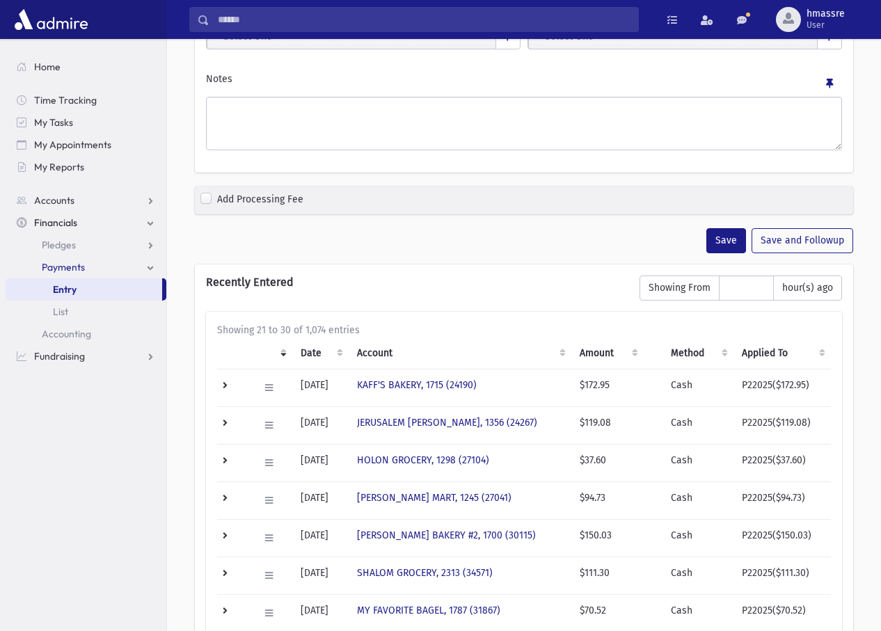
scroll to position [487, 0]
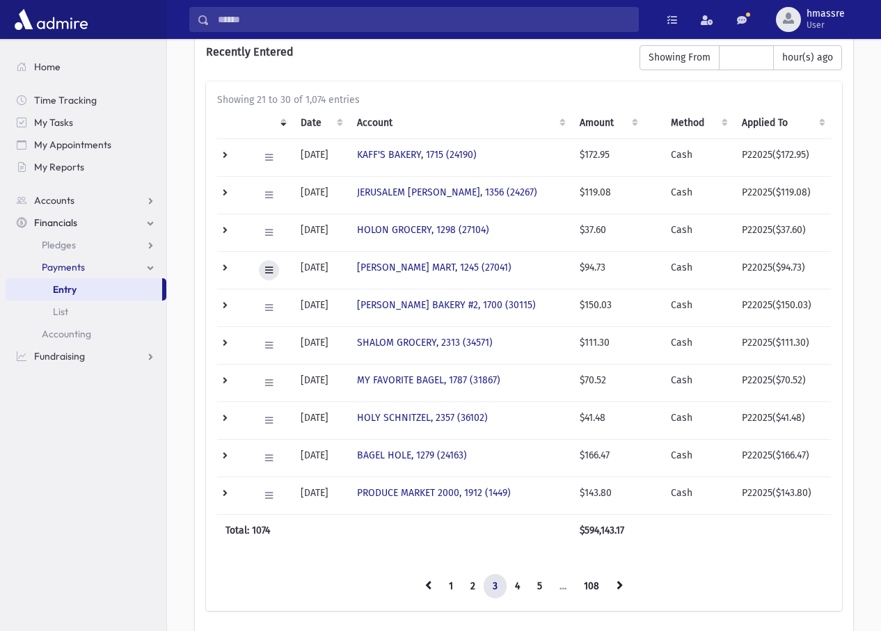
click at [269, 269] on icon at bounding box center [269, 270] width 8 height 9
click at [318, 267] on td "09/01/2025" at bounding box center [320, 270] width 57 height 38
click at [395, 262] on link "GLATT MART, 1245 (27041)" at bounding box center [434, 268] width 155 height 12
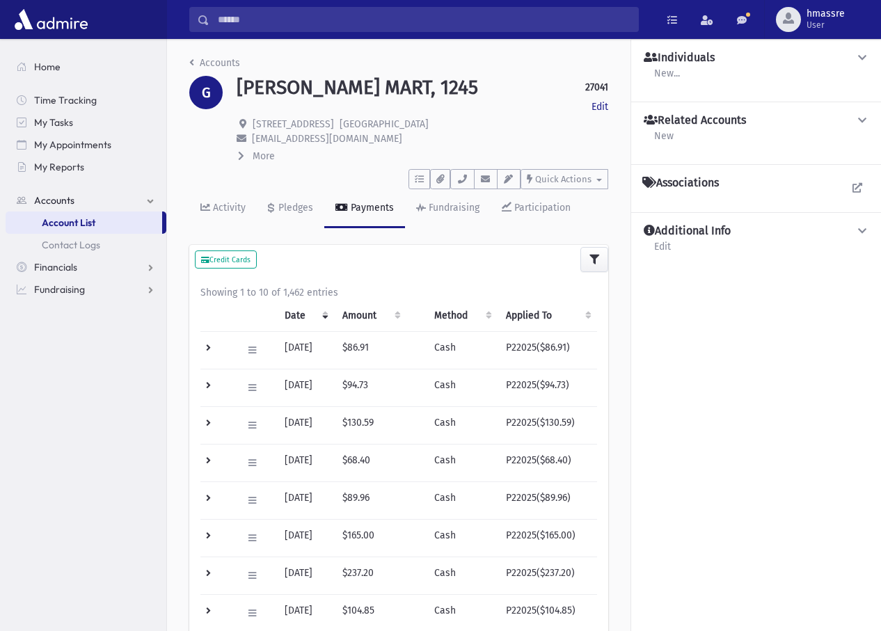
click at [300, 386] on td "09/01/2025" at bounding box center [305, 388] width 58 height 38
click at [246, 386] on button at bounding box center [252, 388] width 20 height 20
click at [391, 383] on td "$94.73" at bounding box center [370, 388] width 73 height 38
click at [212, 389] on td at bounding box center [217, 388] width 33 height 38
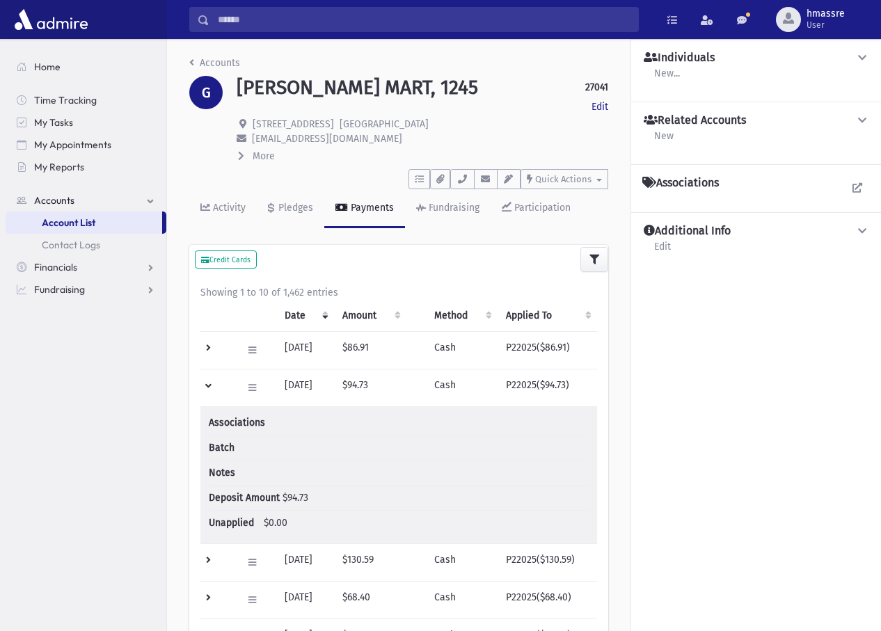
click at [216, 450] on span "Batch" at bounding box center [235, 448] width 52 height 15
click at [225, 476] on span "Notes" at bounding box center [235, 473] width 52 height 15
click at [228, 475] on span "Notes" at bounding box center [235, 473] width 52 height 15
click at [416, 455] on li "Batch" at bounding box center [399, 448] width 380 height 25
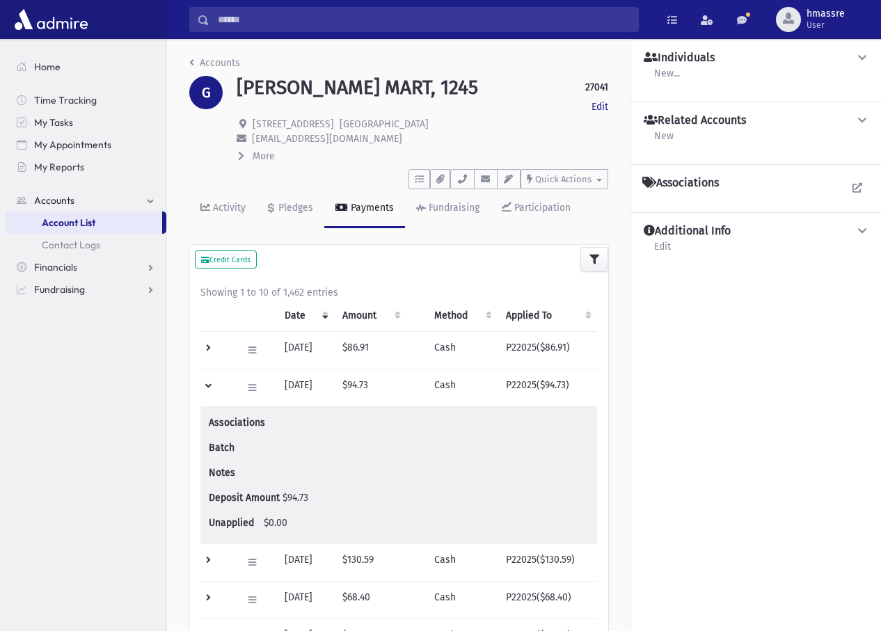
click at [698, 243] on div "Additional Info Edit" at bounding box center [757, 244] width 228 height 40
click at [689, 230] on h4 "Additional Info" at bounding box center [687, 231] width 87 height 15
